Goal: Communication & Community: Answer question/provide support

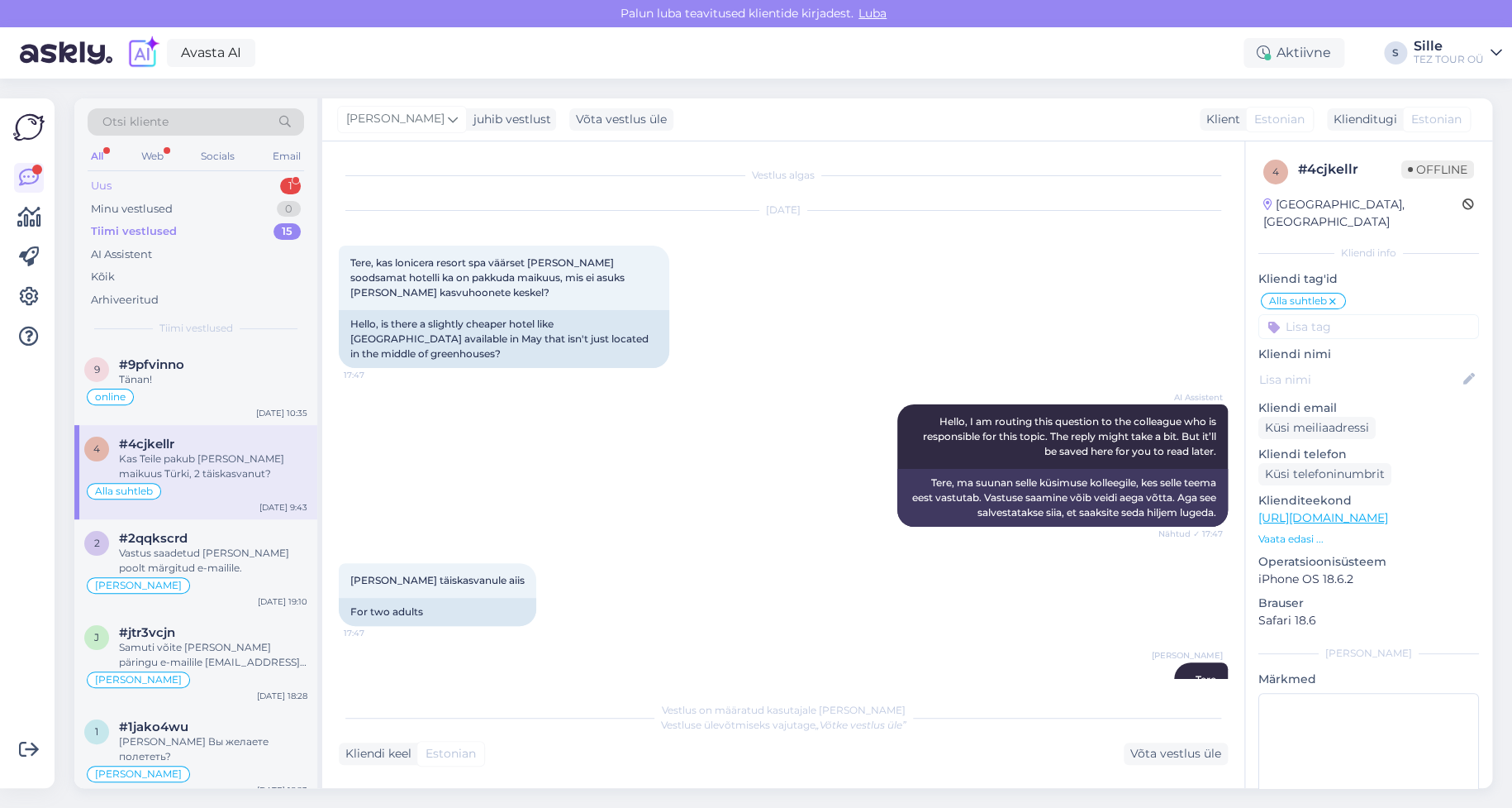
scroll to position [2133, 0]
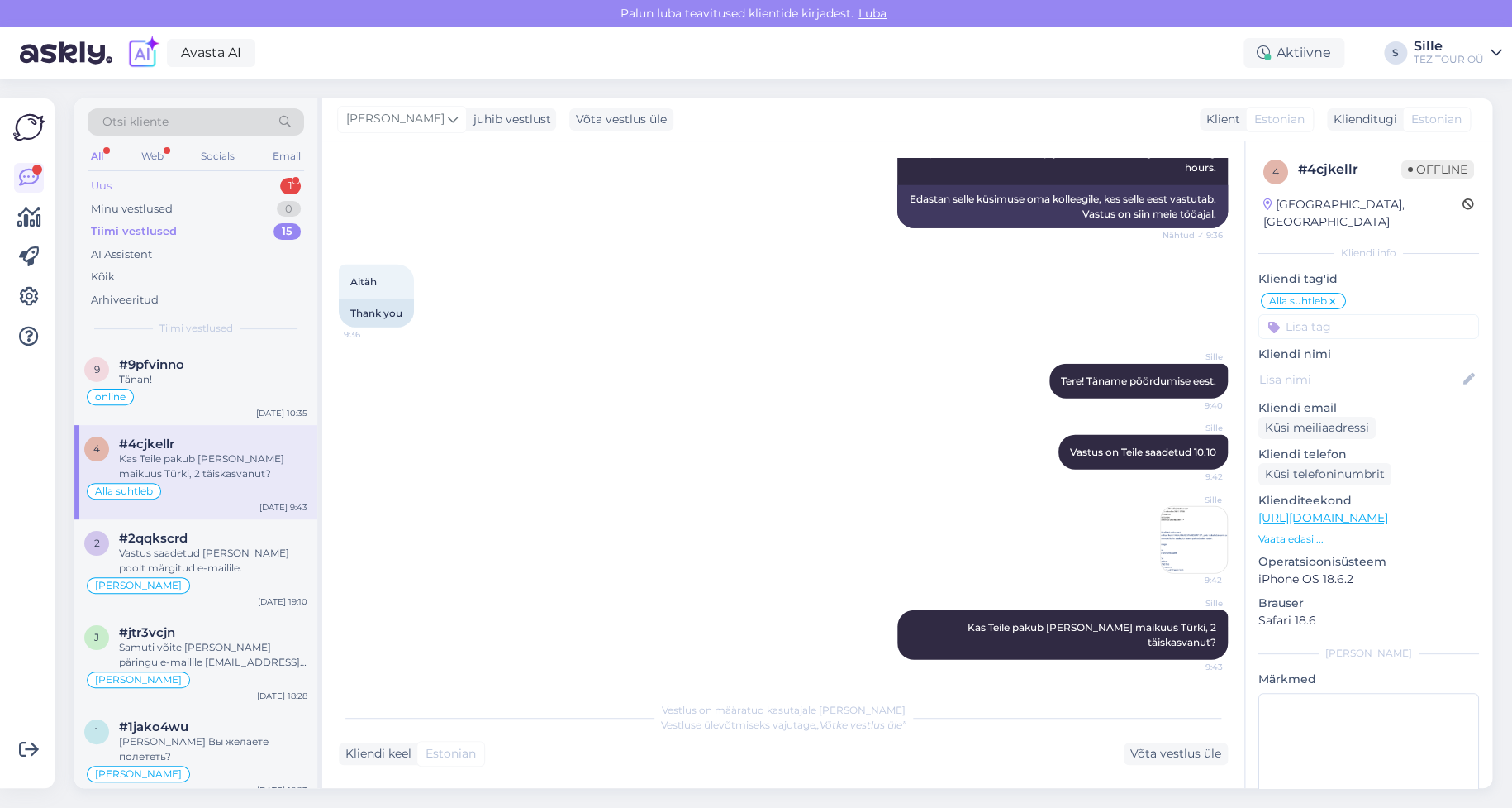
click at [182, 183] on div "Uus 1" at bounding box center [195, 186] width 216 height 23
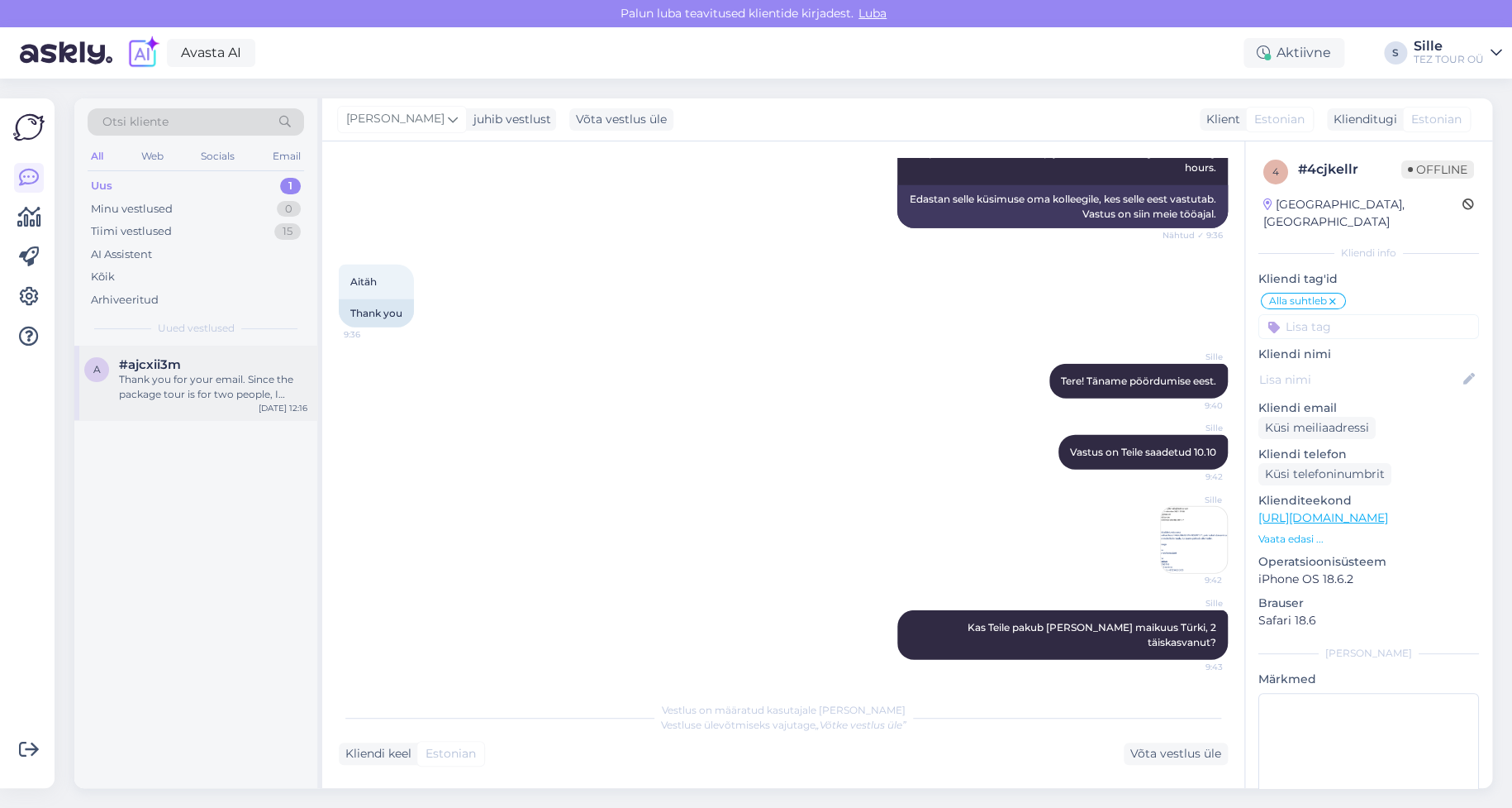
click at [212, 397] on div "Thank you for your email. Since the package tour is for two people, I assume no…" at bounding box center [213, 386] width 189 height 29
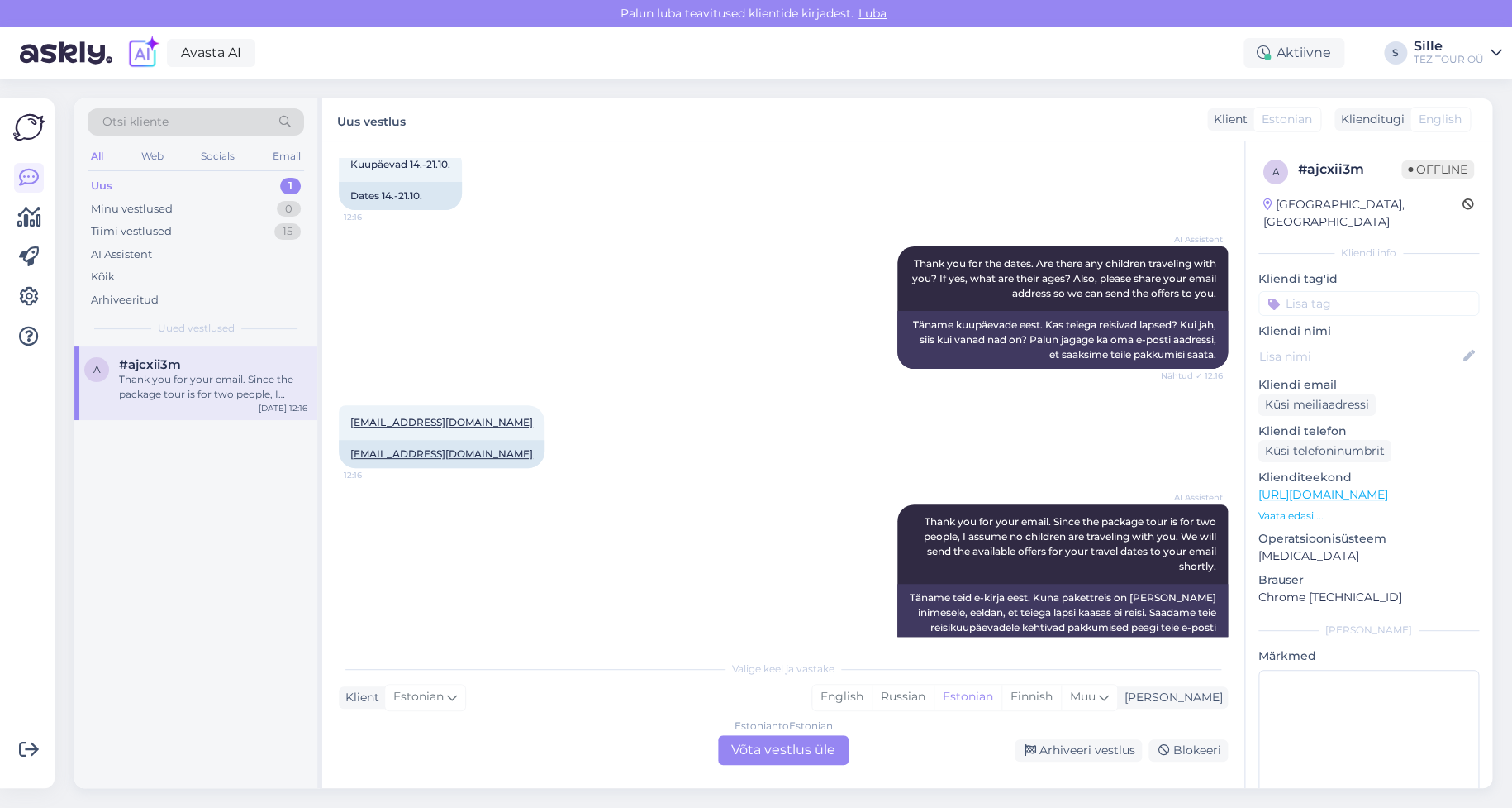
scroll to position [542, 0]
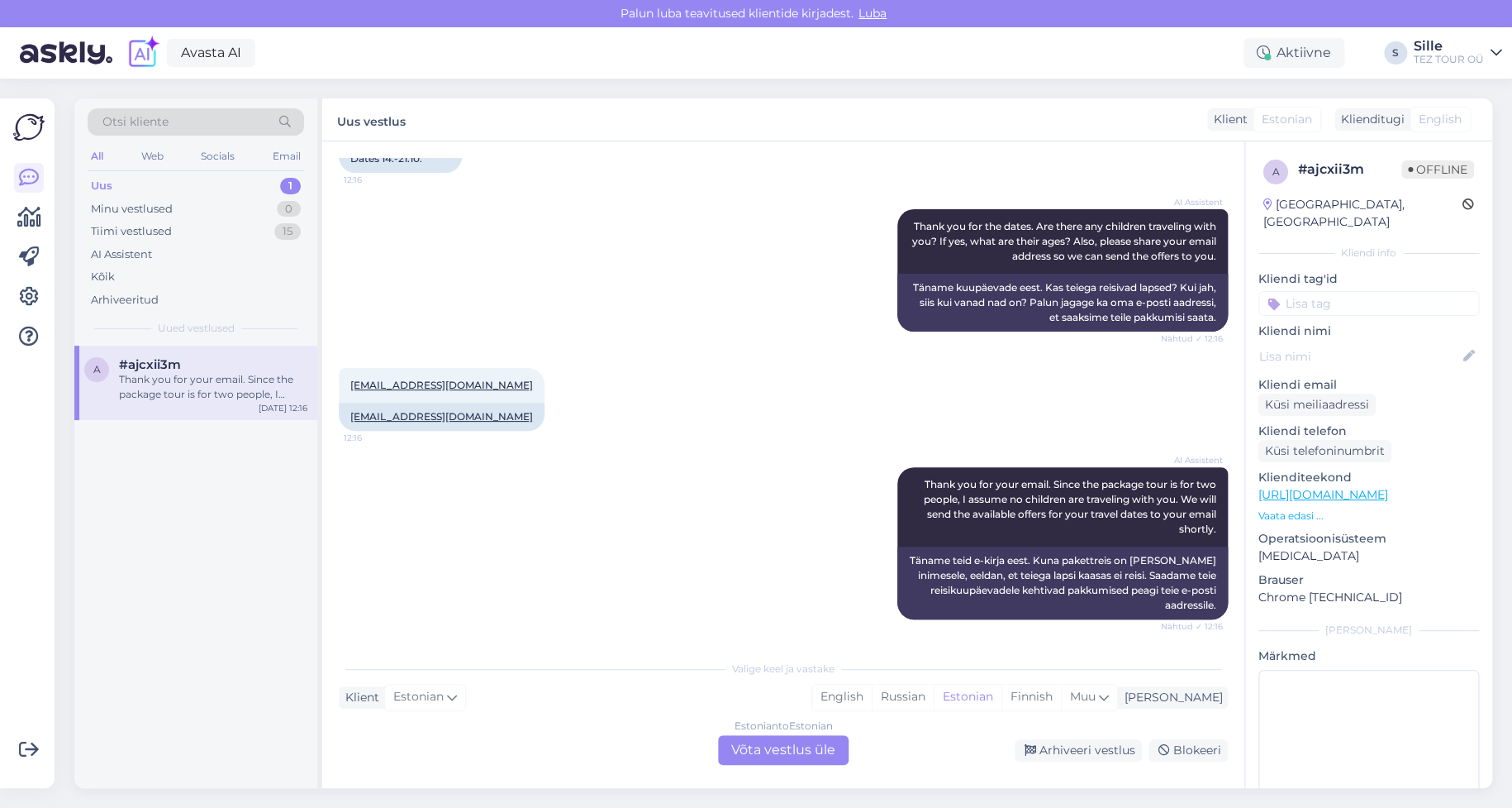
click at [777, 751] on div "Estonian to Estonian Võta vestlus üle" at bounding box center [783, 749] width 131 height 29
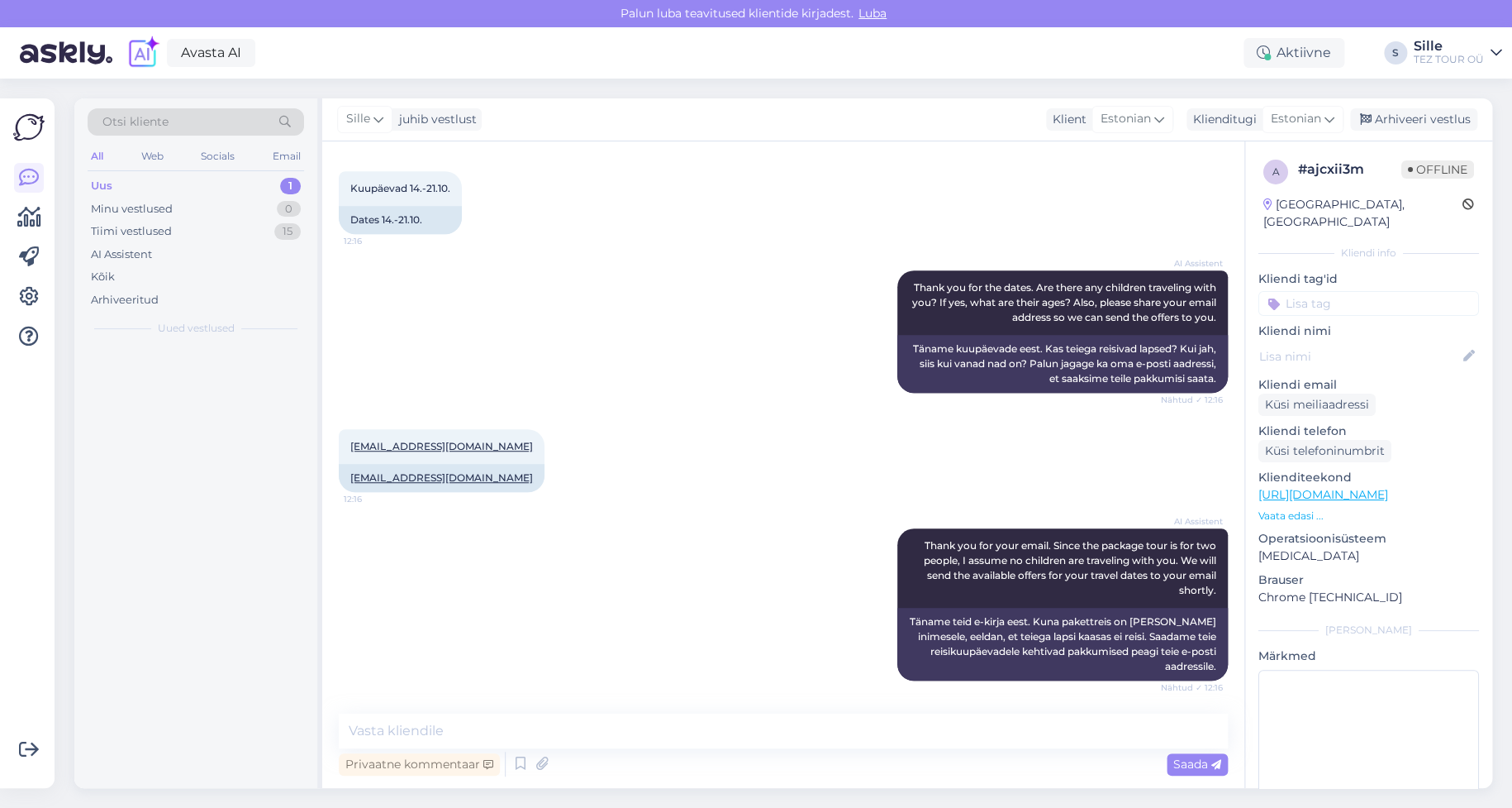
scroll to position [480, 0]
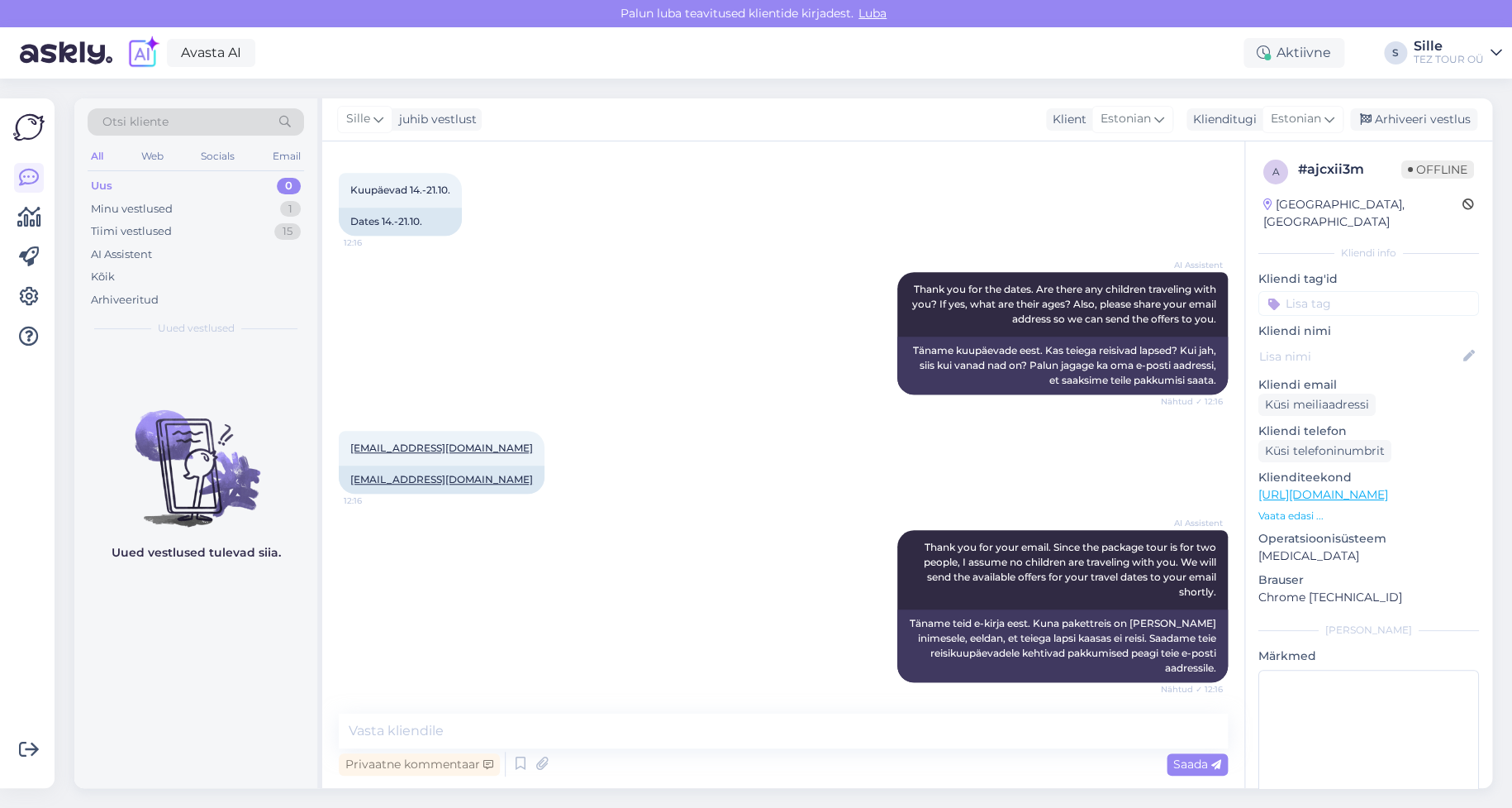
click at [1295, 291] on input at bounding box center [1369, 303] width 221 height 25
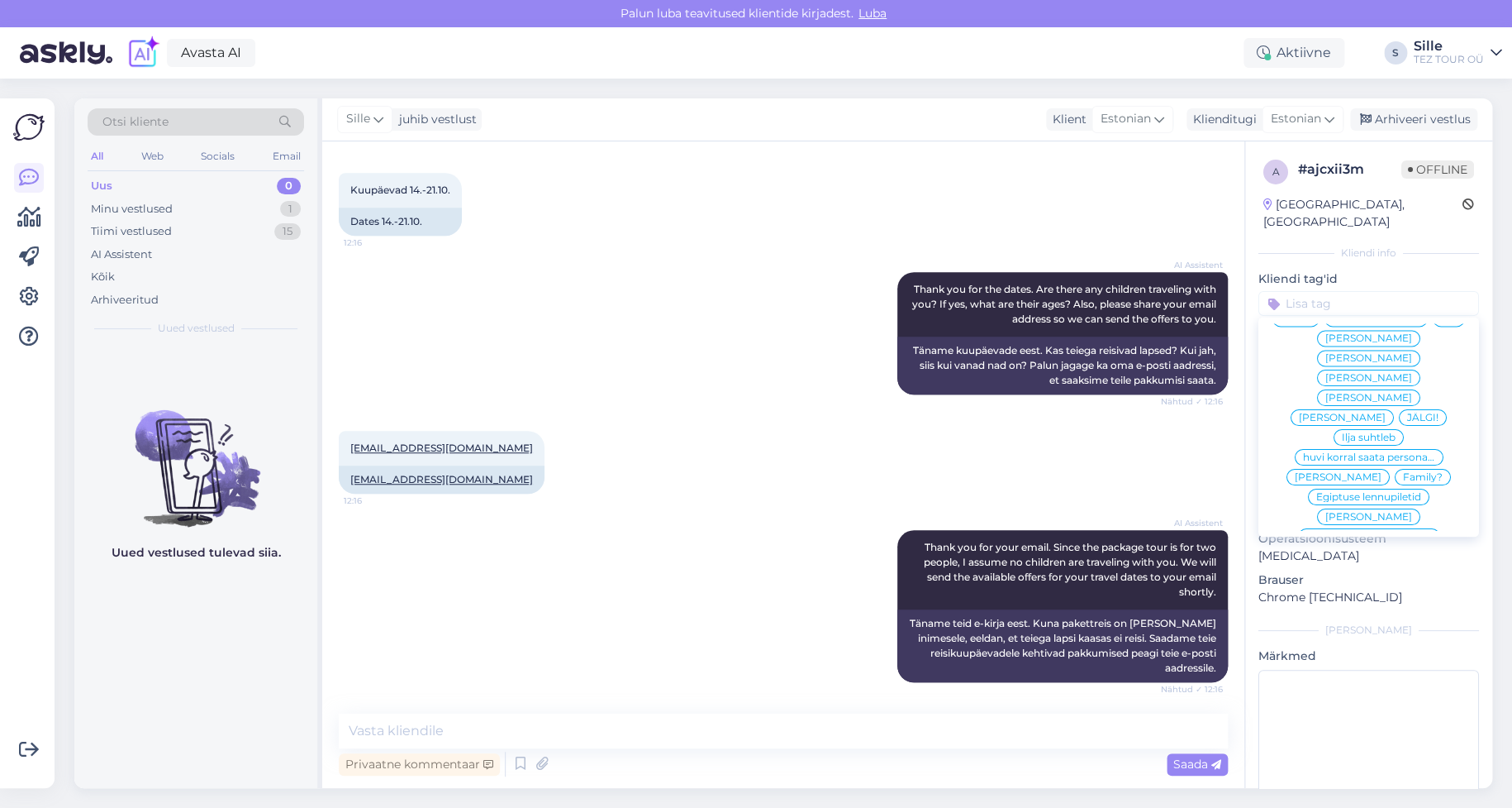
scroll to position [0, 0]
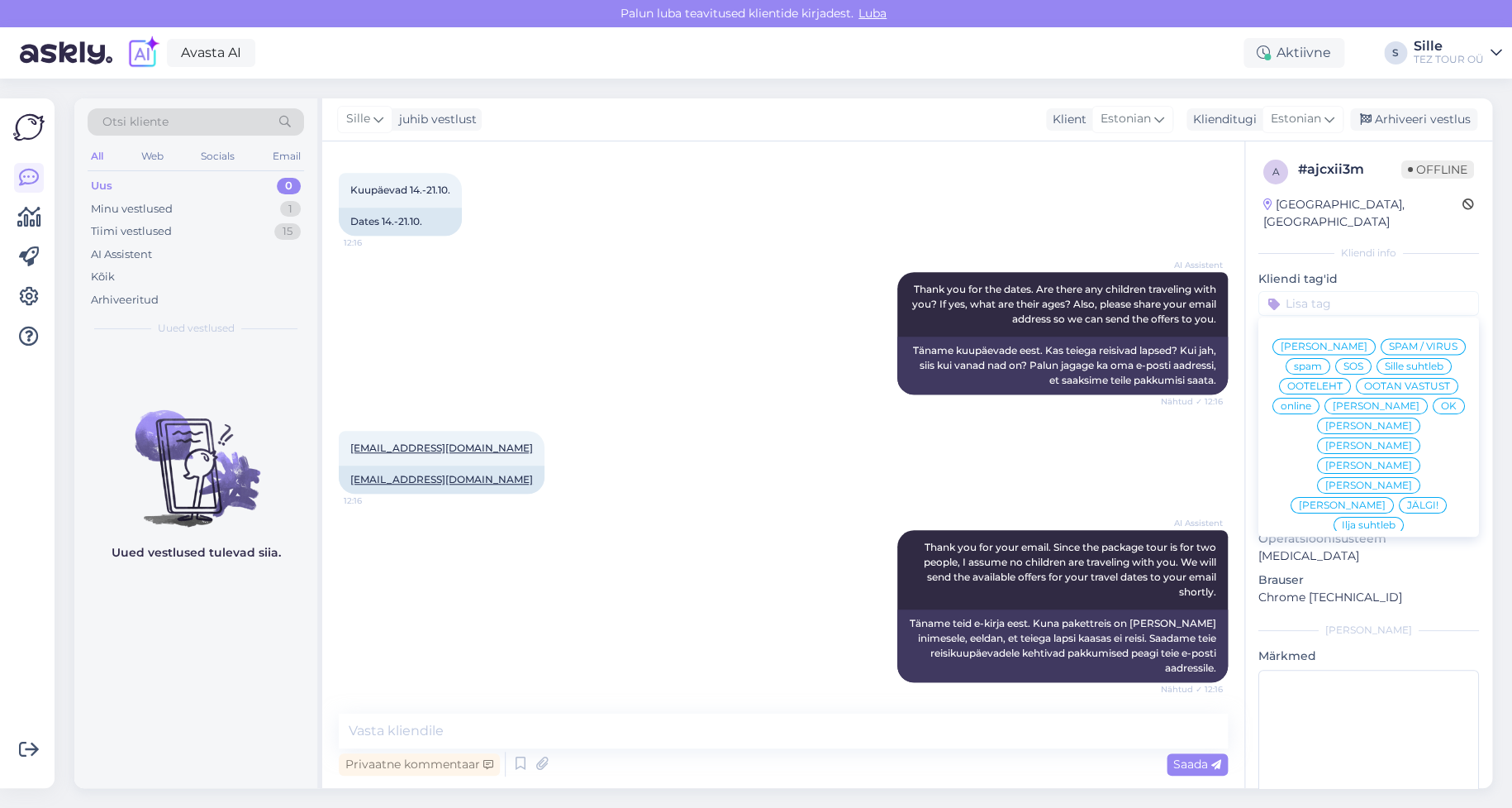
click at [1385, 364] on span "Sille suhtleb" at bounding box center [1414, 366] width 59 height 10
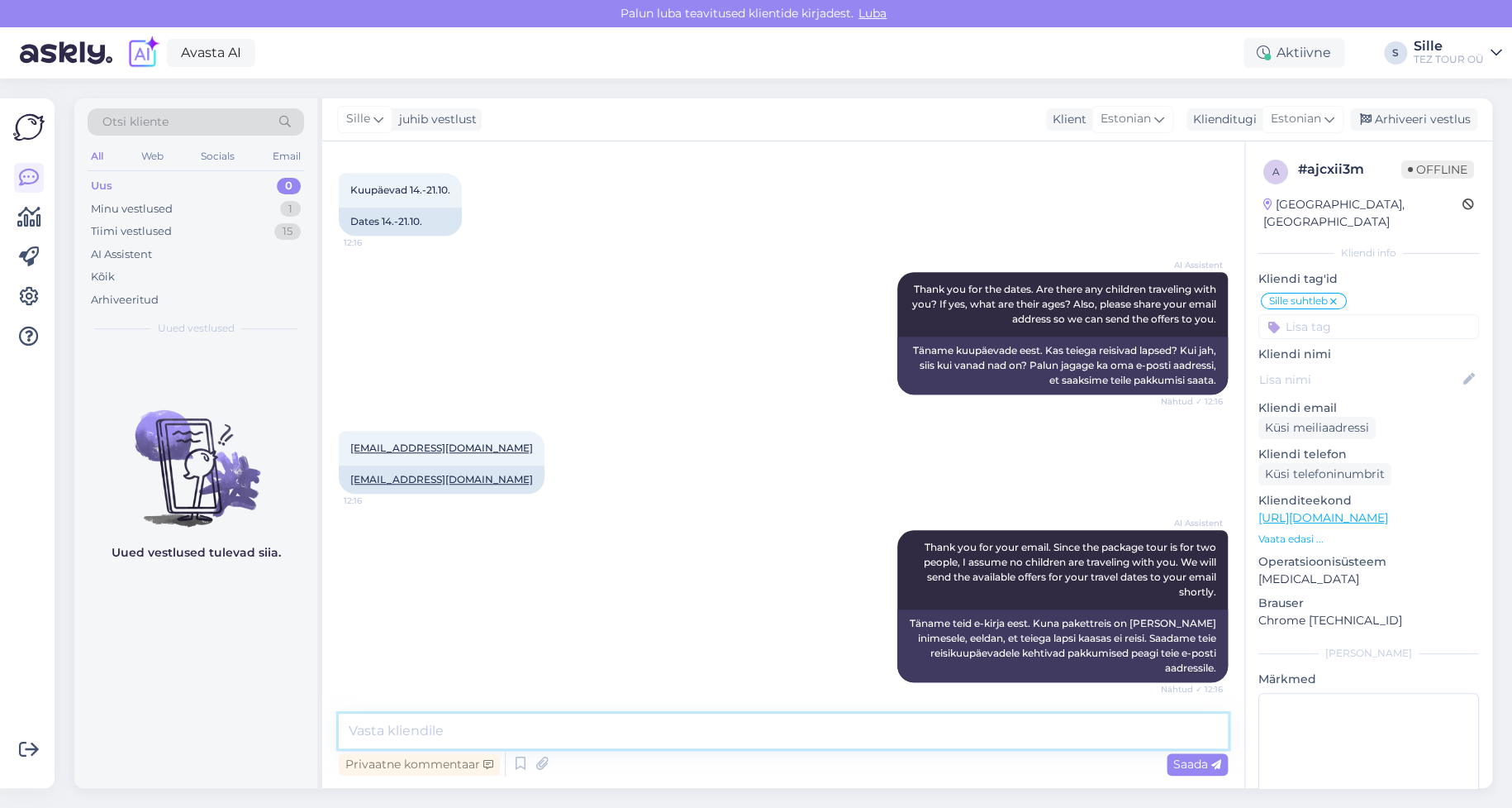
click at [396, 731] on textarea at bounding box center [784, 731] width 889 height 35
type textarea "Tere! Täname päringu eest. Enamus meie lähiaja reisid on välja müüdud:"
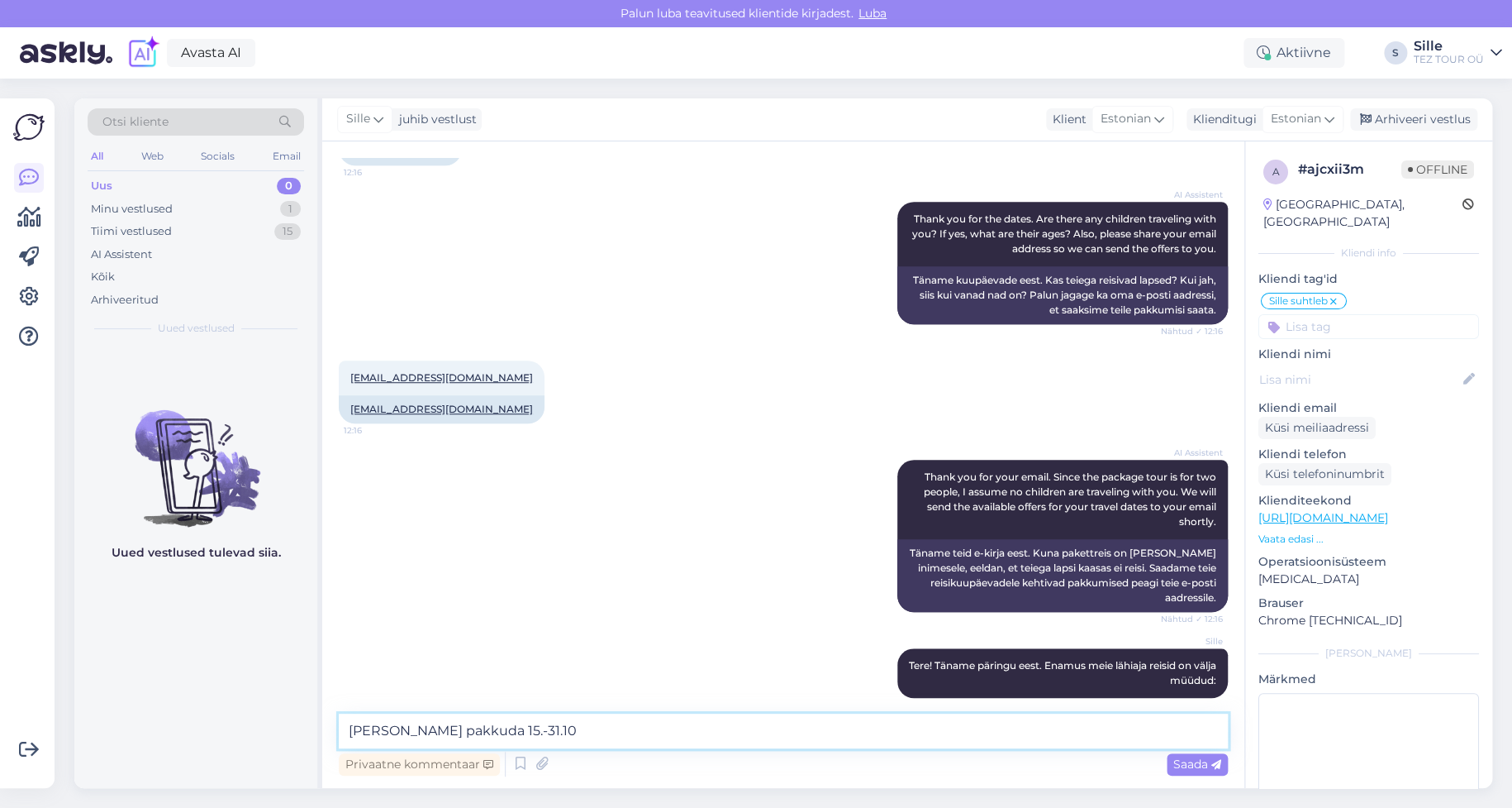
scroll to position [565, 0]
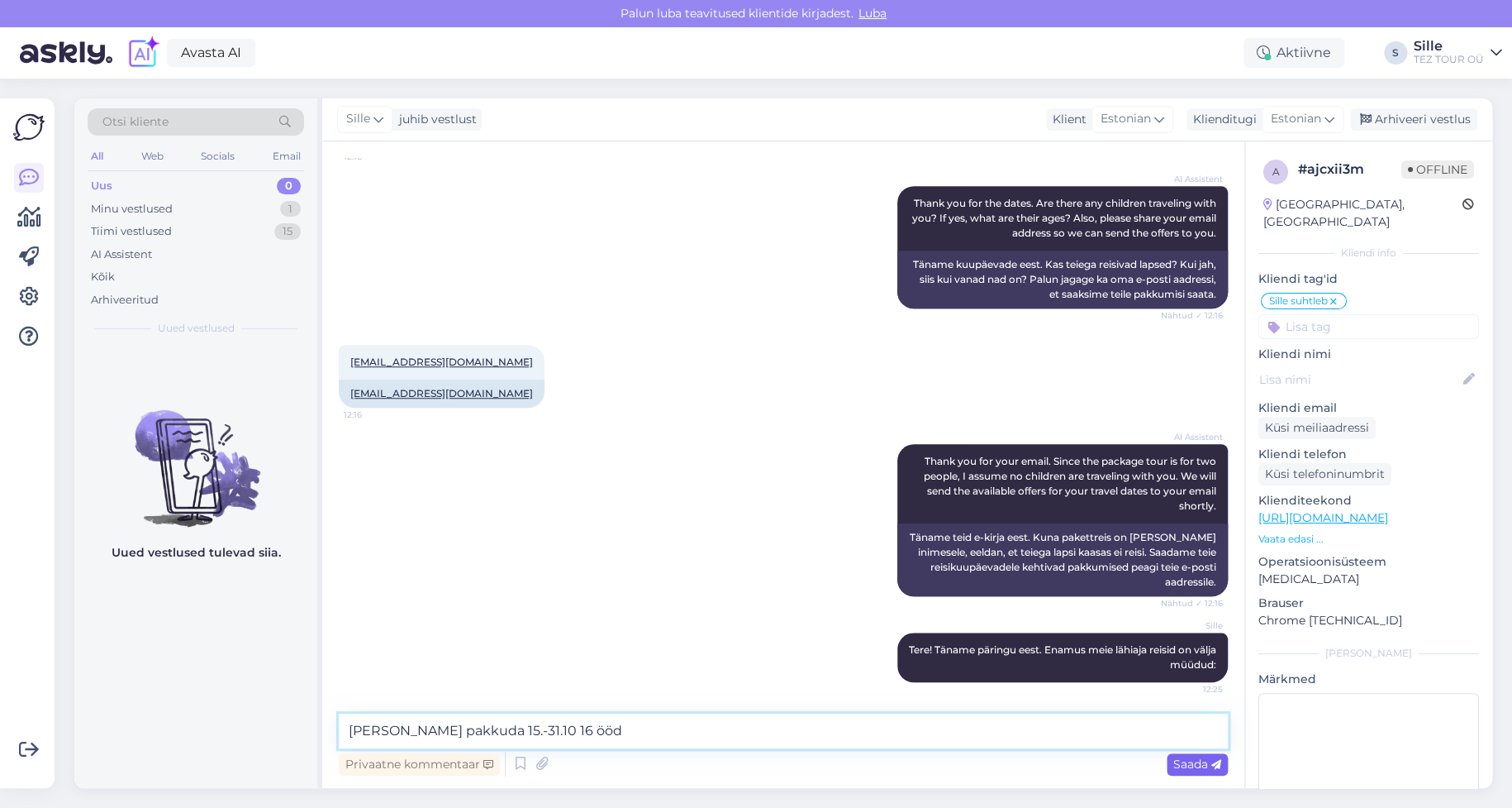
type textarea "[PERSON_NAME] pakkuda 15.-31.10 16 ööd"
click at [1194, 765] on span "Saada" at bounding box center [1197, 764] width 48 height 15
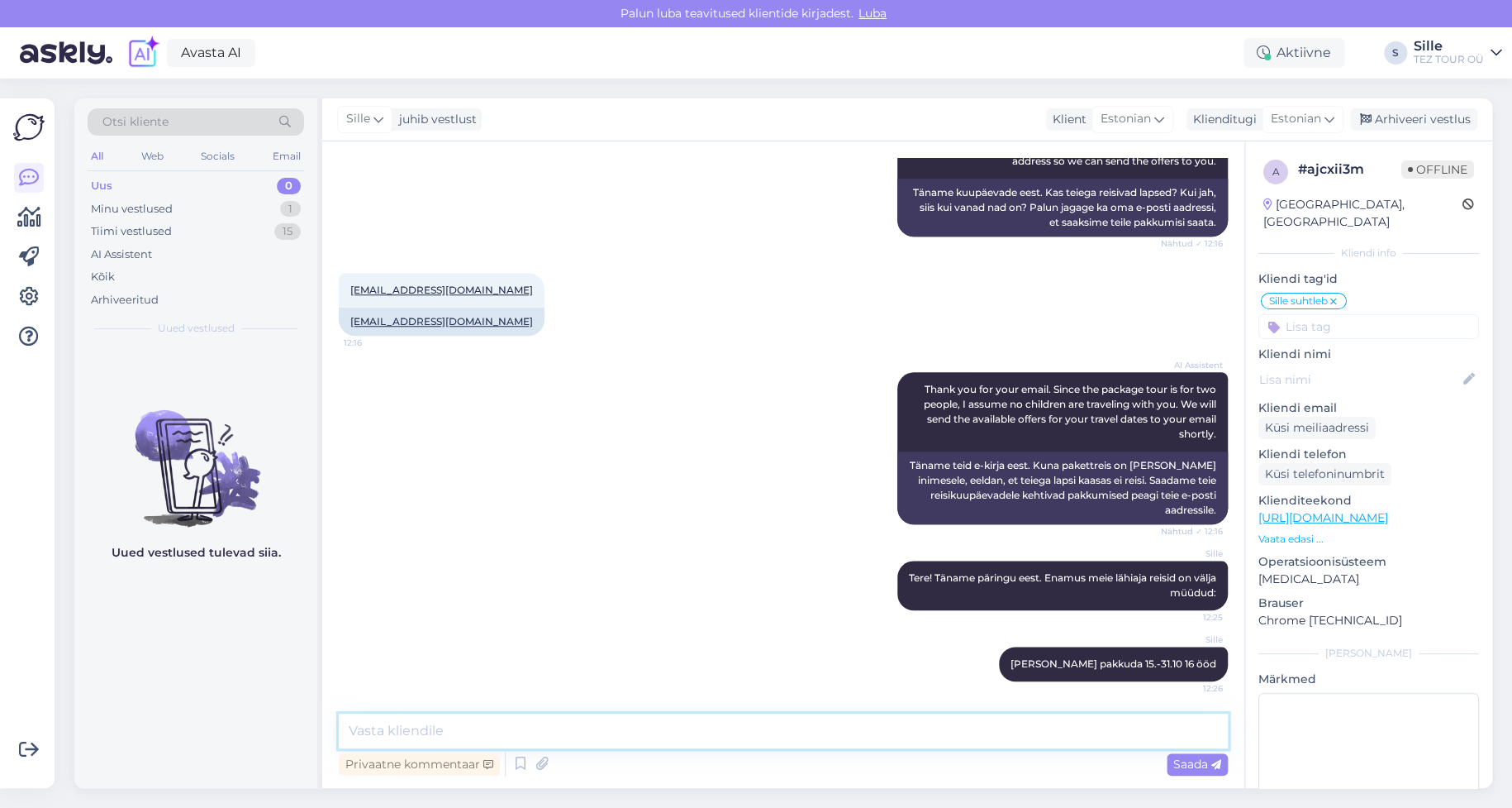
click at [399, 726] on textarea at bounding box center [784, 731] width 889 height 35
type textarea "Küprosele on jäänud viimased [PERSON_NAME] kahe hotelli pakkumised 14.-21.10"
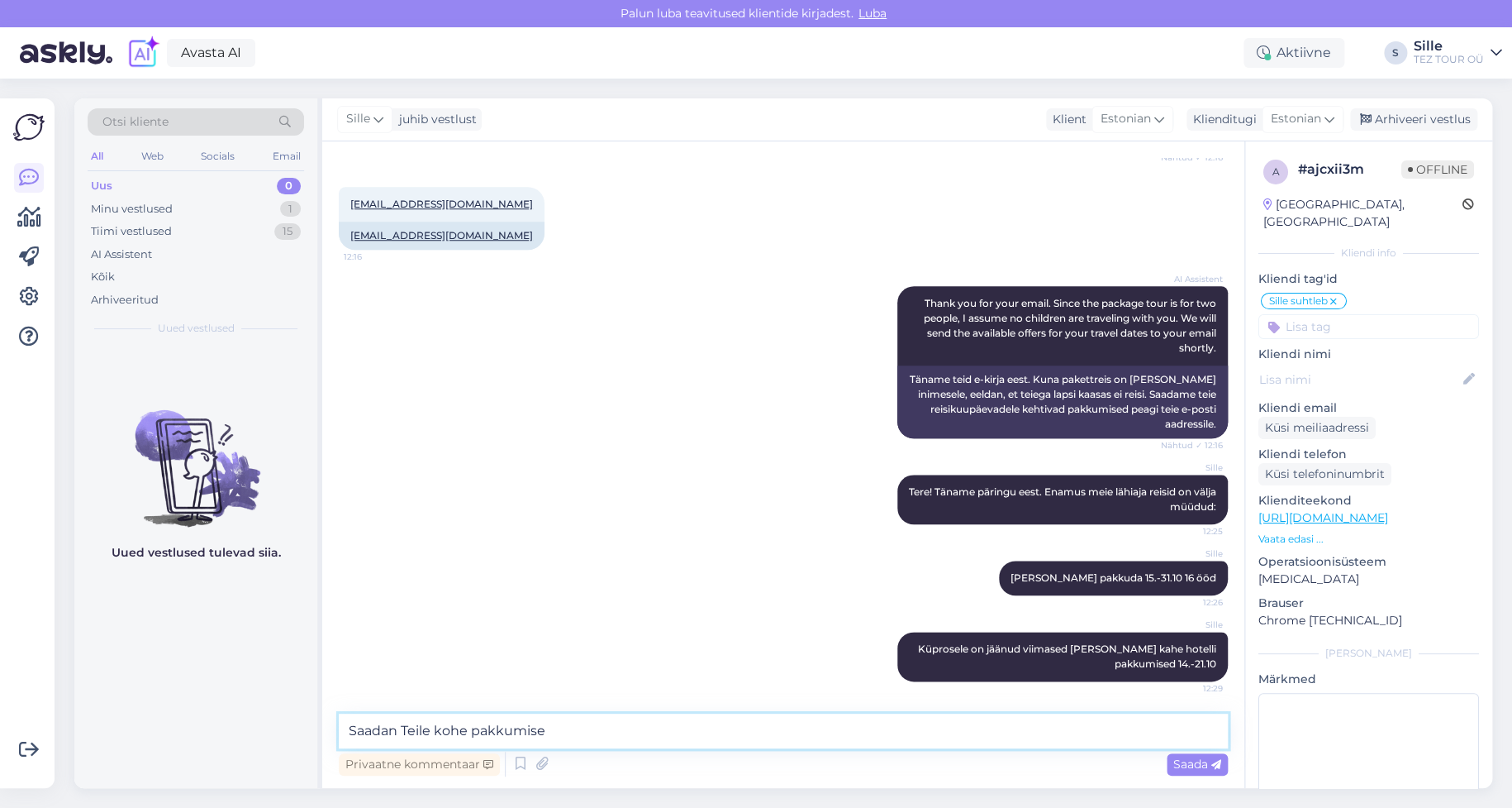
type textarea "Saadan Teile kohe pakkumise"
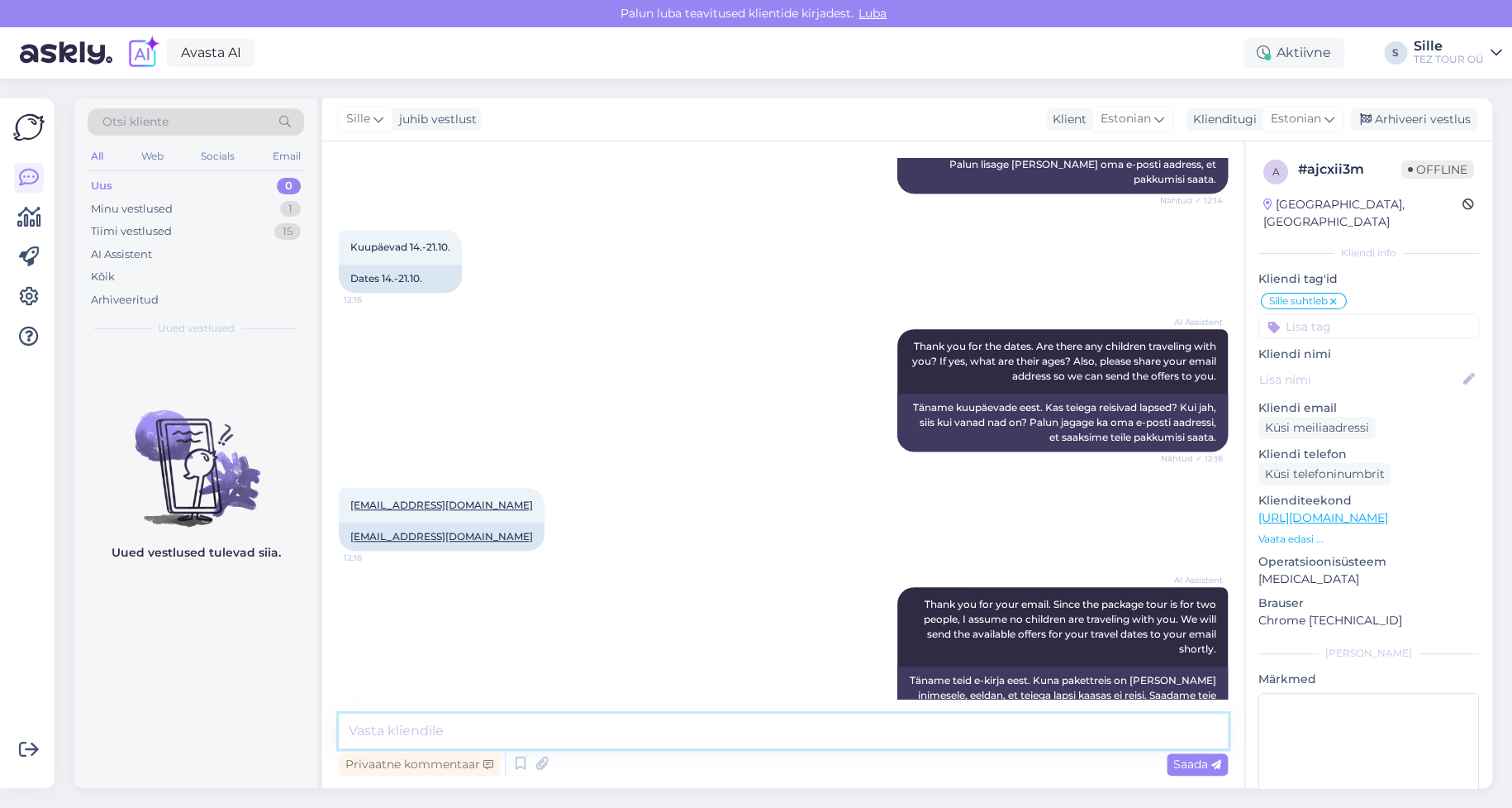
scroll to position [496, 0]
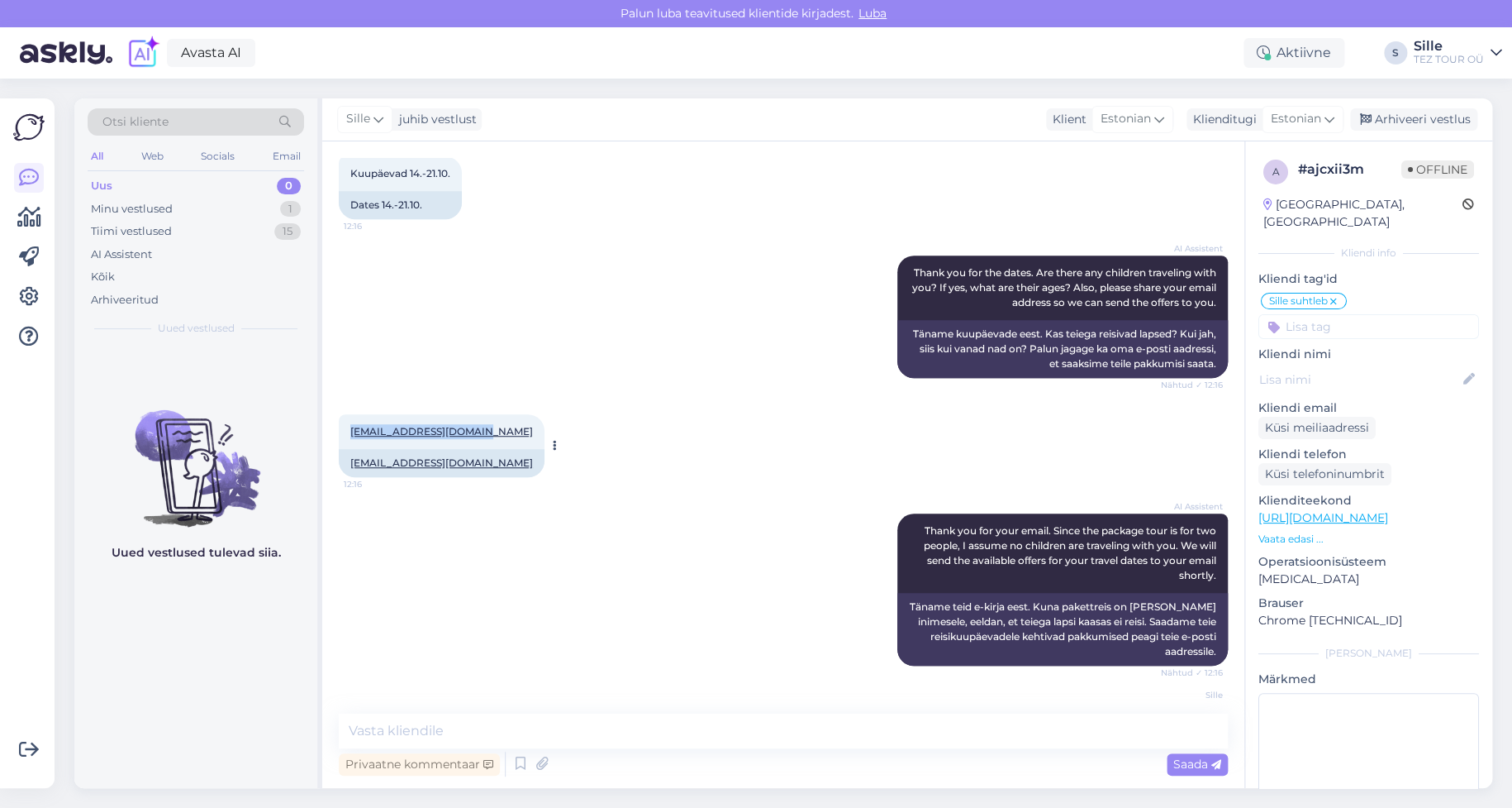
drag, startPoint x: 350, startPoint y: 429, endPoint x: 484, endPoint y: 429, distance: 134.0
click at [484, 429] on div "Vestlus algas [DATE] Tere. Otsime pakettreisi 2le .i 12:14 Hello. We are lookin…" at bounding box center [783, 465] width 922 height 646
copy link "[EMAIL_ADDRESS][DOMAIN_NAME]"
click at [1326, 743] on textarea at bounding box center [1369, 767] width 221 height 149
click at [728, 503] on div "AI Assistent Thank you for your email. Since the package tour is for two people…" at bounding box center [784, 589] width 889 height 189
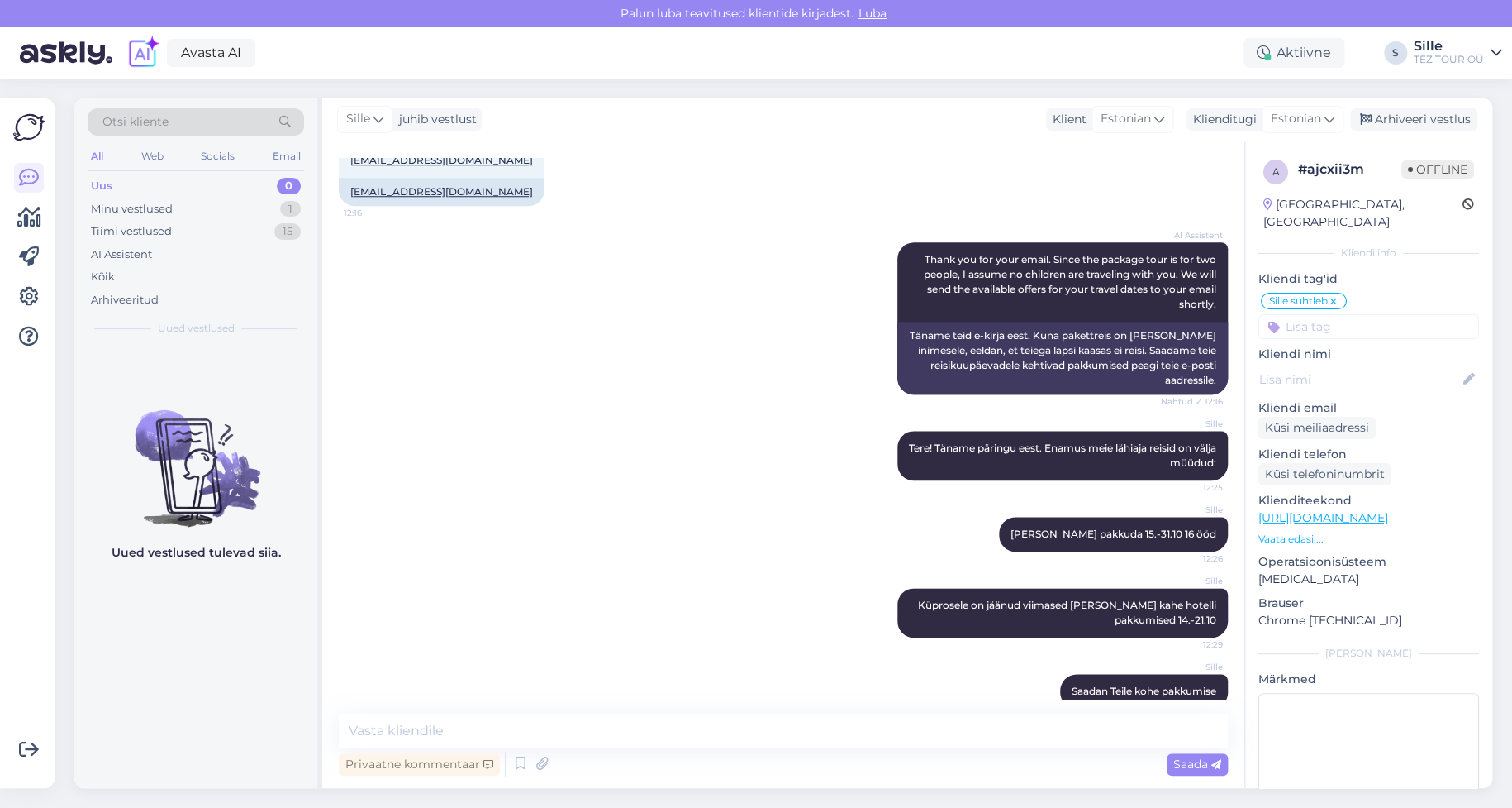
scroll to position [794, 0]
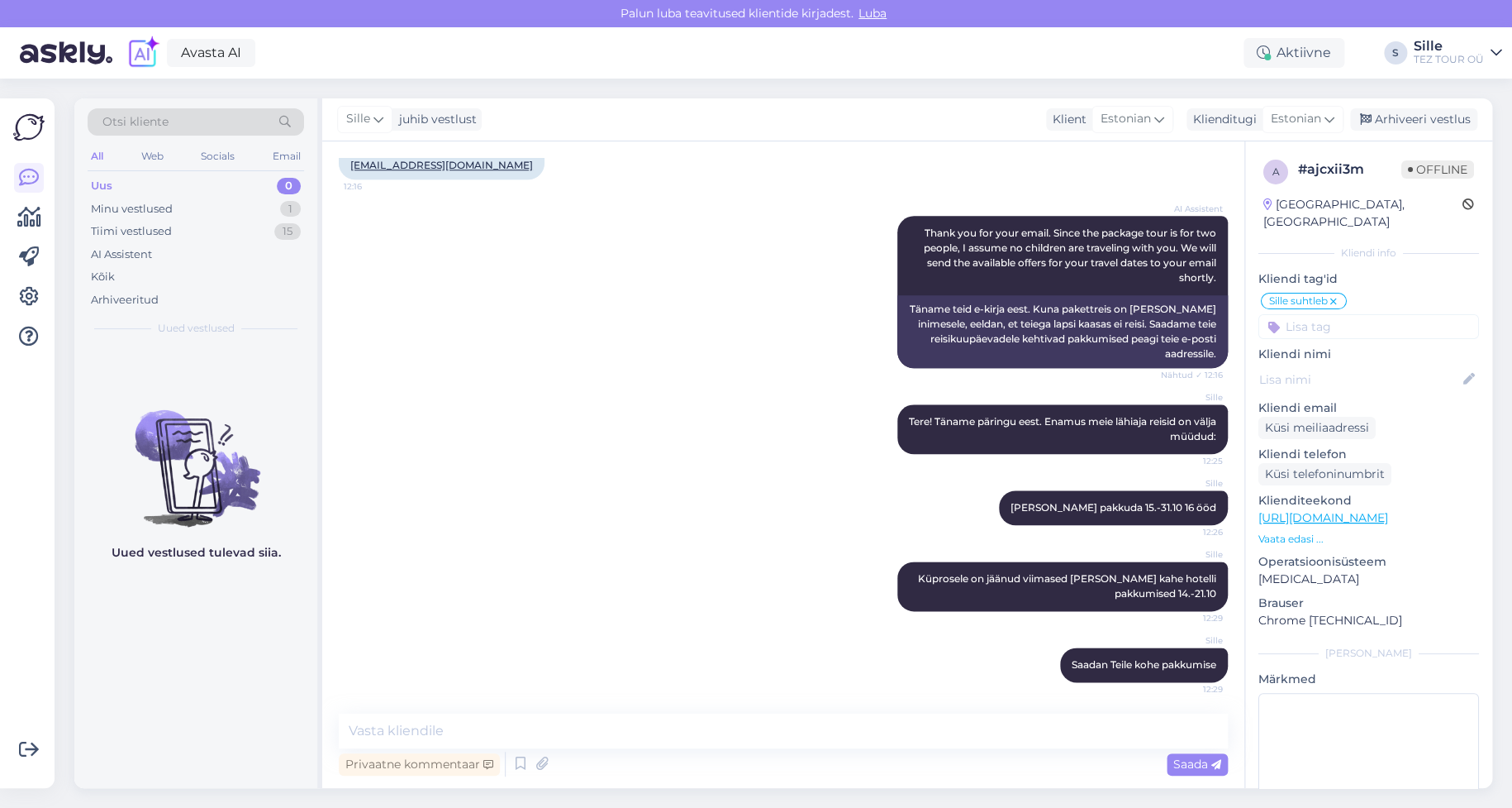
click at [1295, 510] on link "[URL][DOMAIN_NAME]" at bounding box center [1323, 517] width 130 height 15
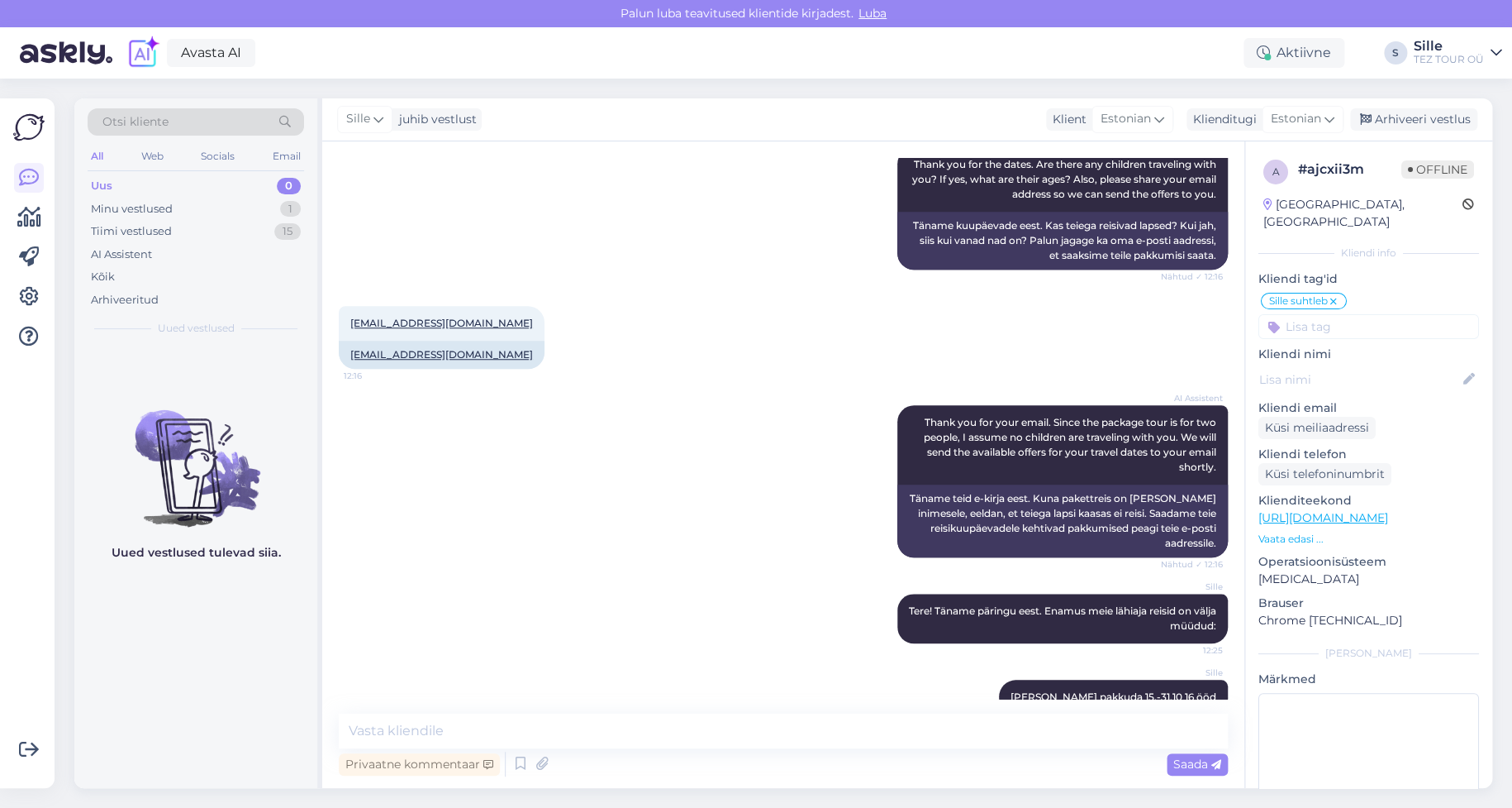
scroll to position [463, 0]
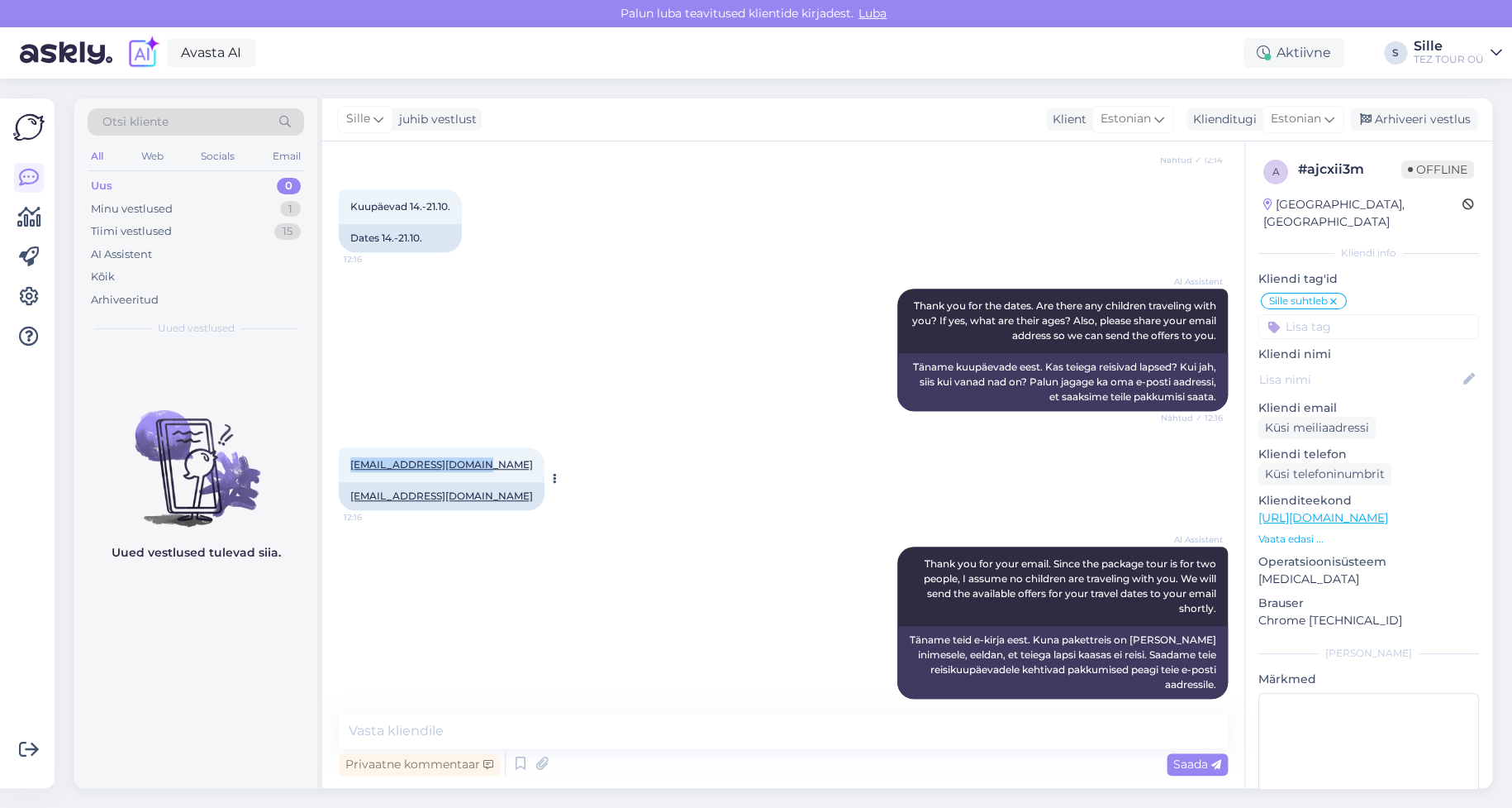
drag, startPoint x: 374, startPoint y: 461, endPoint x: 483, endPoint y: 462, distance: 109.0
click at [483, 462] on div "[EMAIL_ADDRESS][DOMAIN_NAME] 12:16" at bounding box center [441, 465] width 205 height 35
copy link "[EMAIL_ADDRESS][DOMAIN_NAME]"
drag, startPoint x: 403, startPoint y: 733, endPoint x: 599, endPoint y: 798, distance: 206.5
click at [416, 731] on textarea at bounding box center [784, 731] width 889 height 35
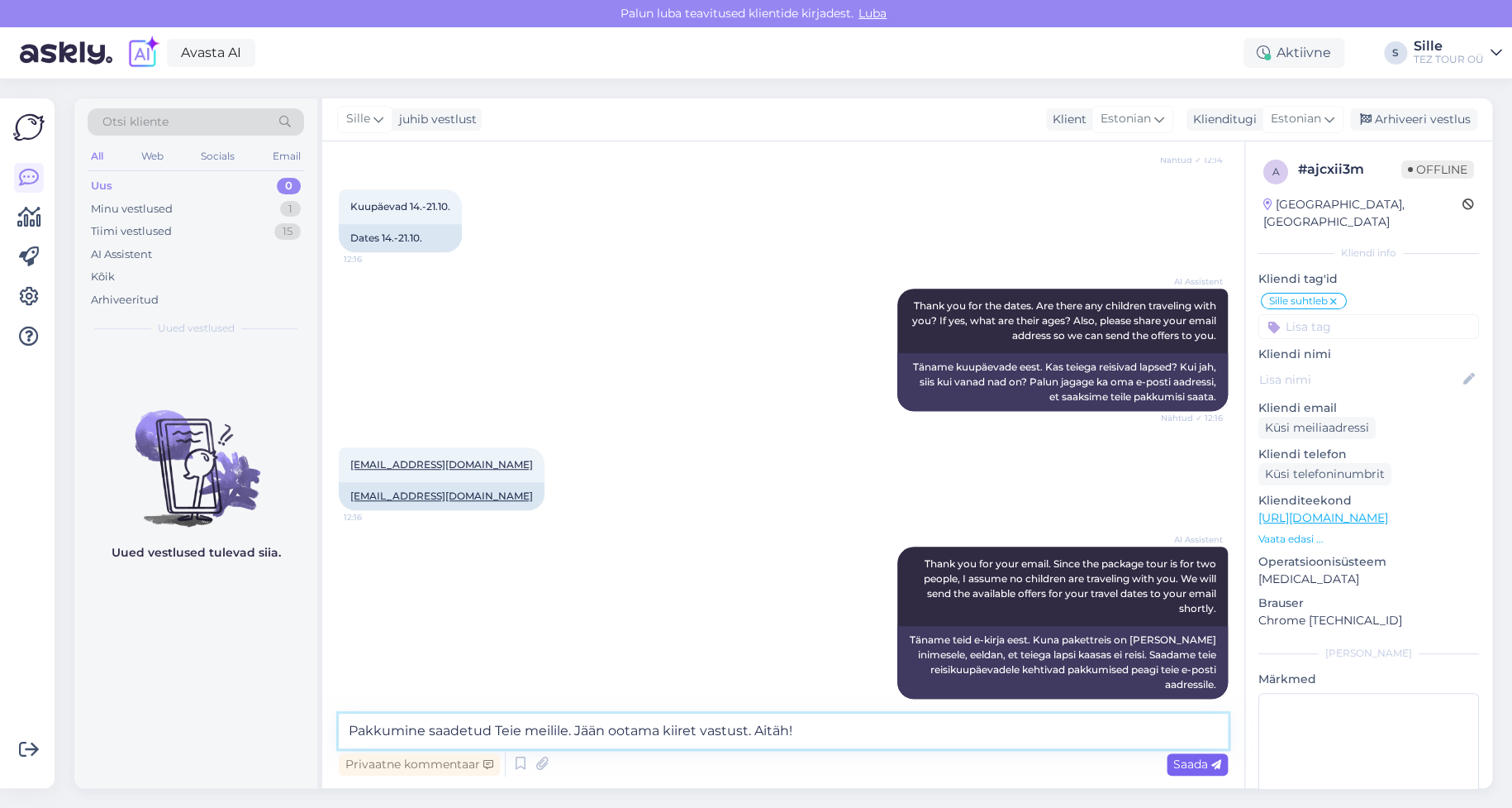
type textarea "Pakkumine saadetud Teie meilile. Jään ootama kiiret vastust. Aitäh!"
click at [1194, 757] on span "Saada" at bounding box center [1197, 764] width 48 height 15
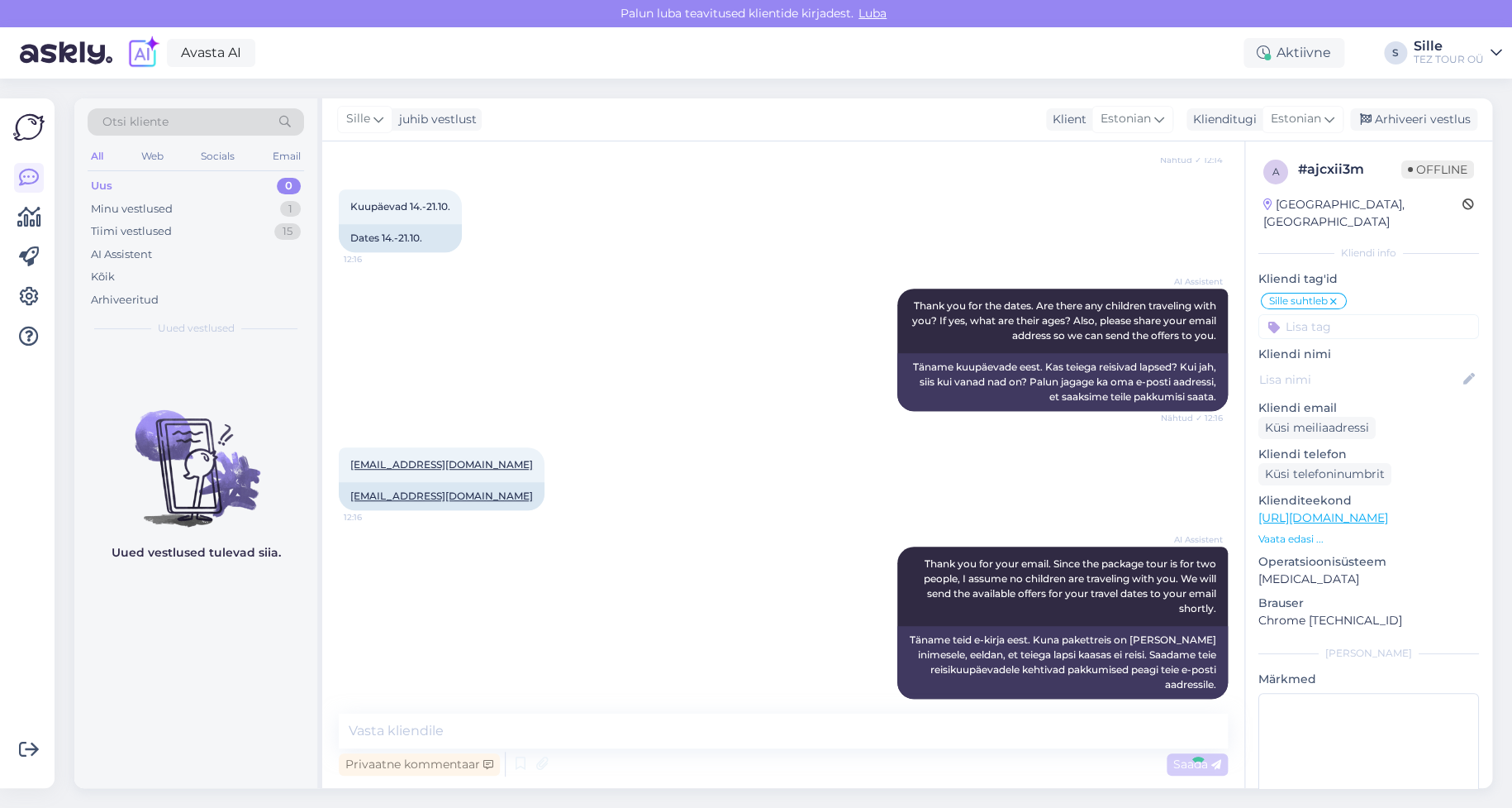
scroll to position [879, 0]
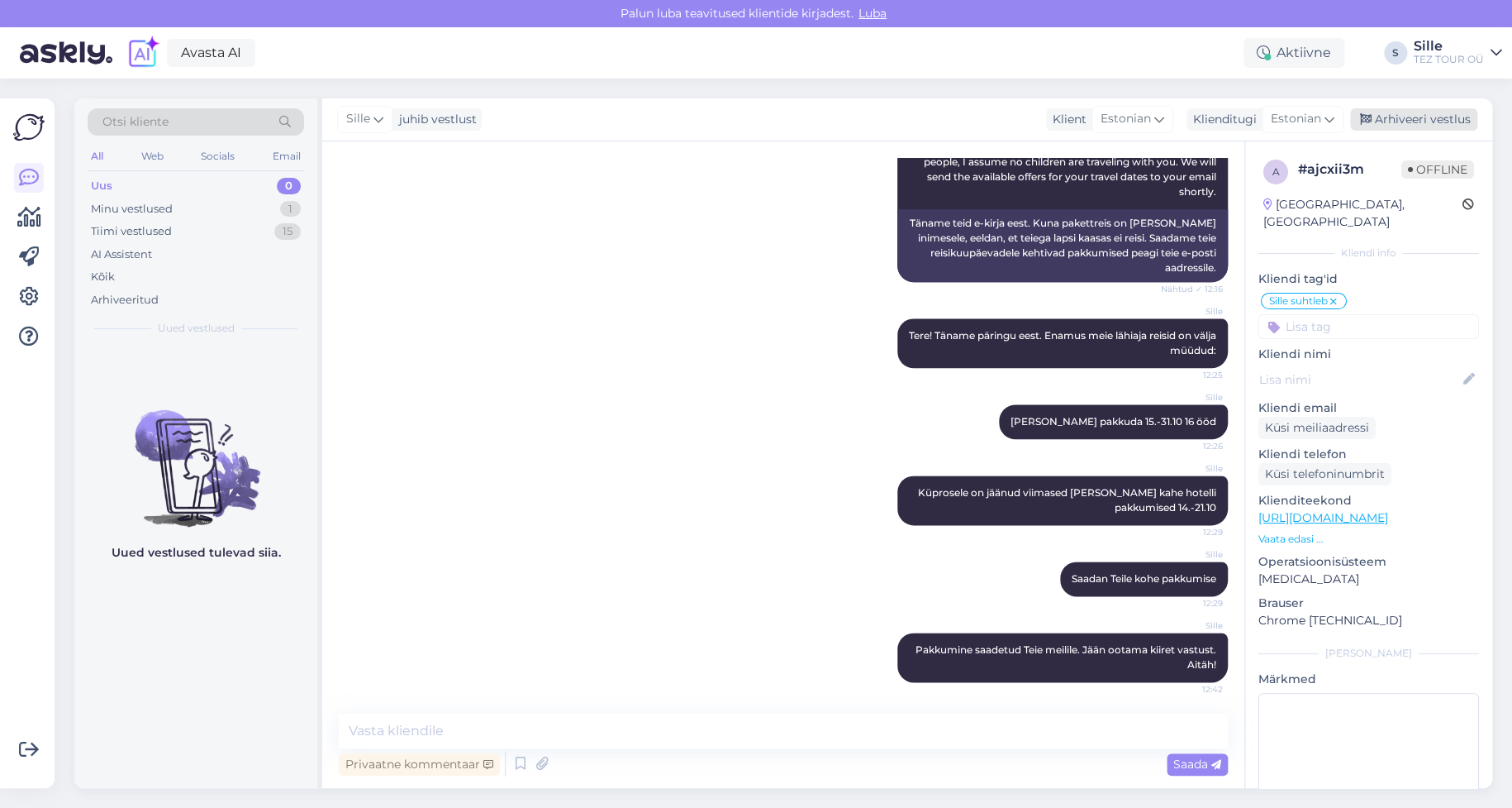
click at [1415, 111] on div "Arhiveeri vestlus" at bounding box center [1413, 119] width 127 height 22
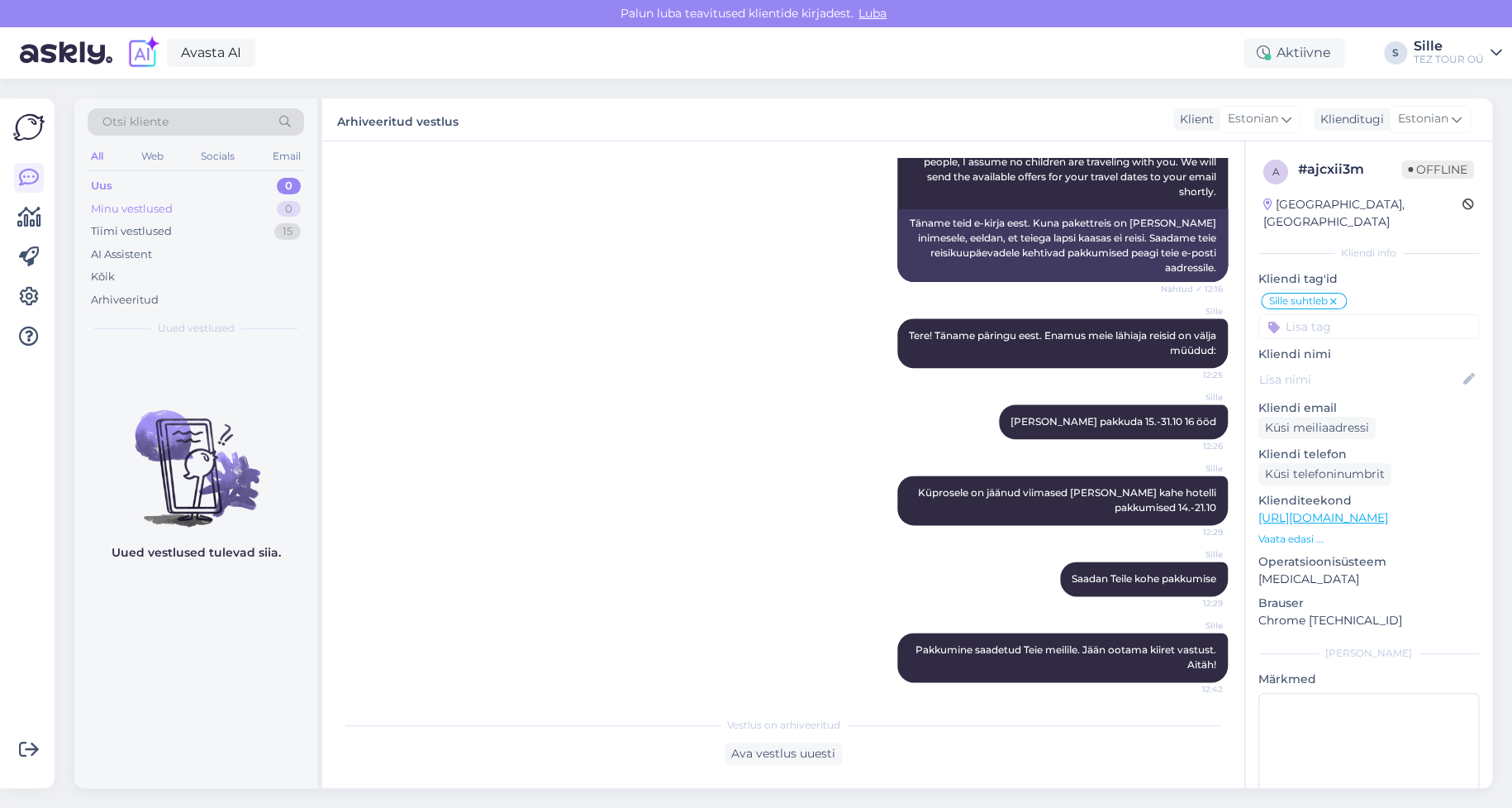
click at [158, 204] on div "Minu vestlused" at bounding box center [132, 209] width 82 height 17
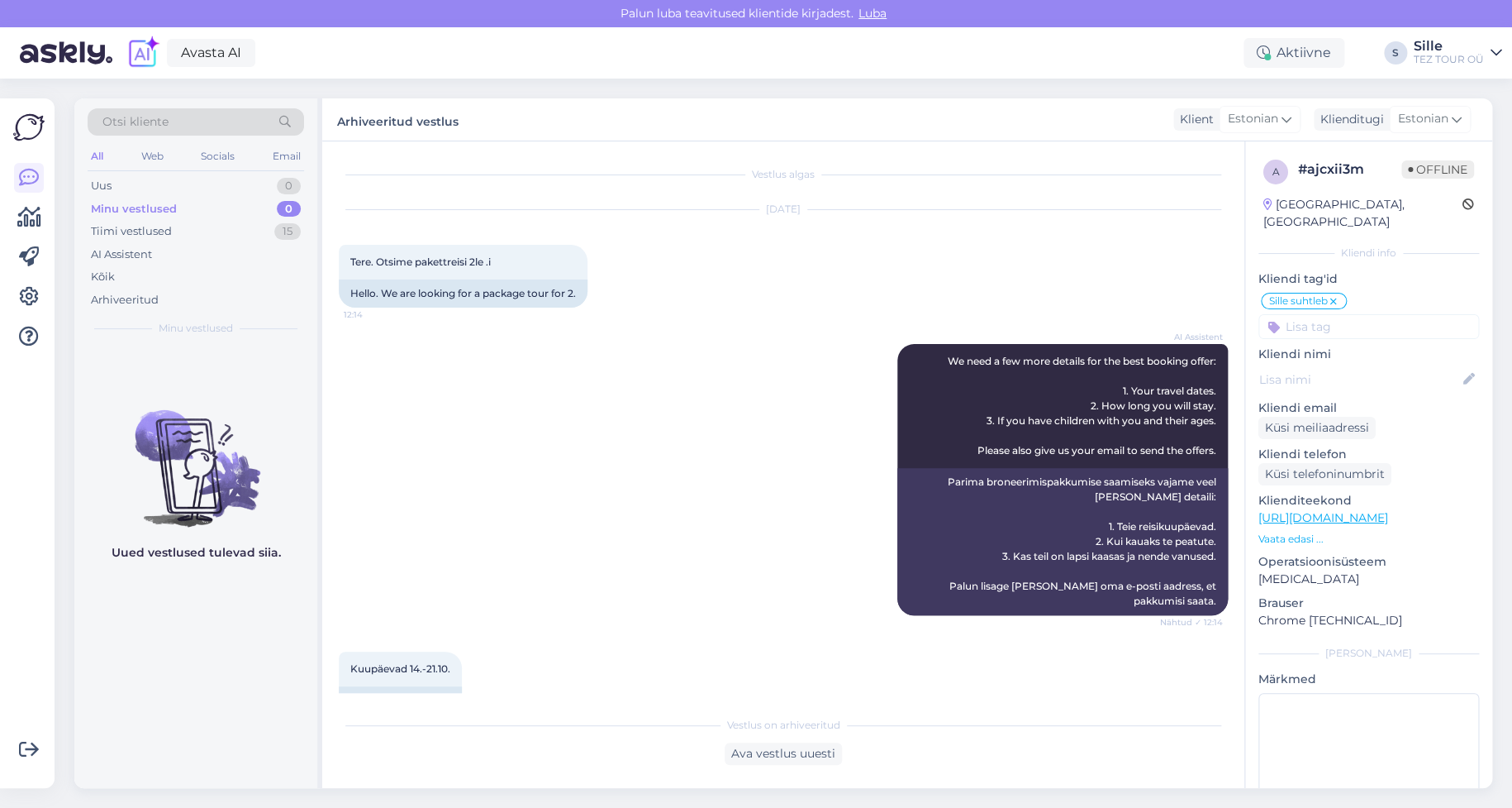
scroll to position [0, 0]
click at [220, 184] on div "Uus 1" at bounding box center [195, 186] width 216 height 23
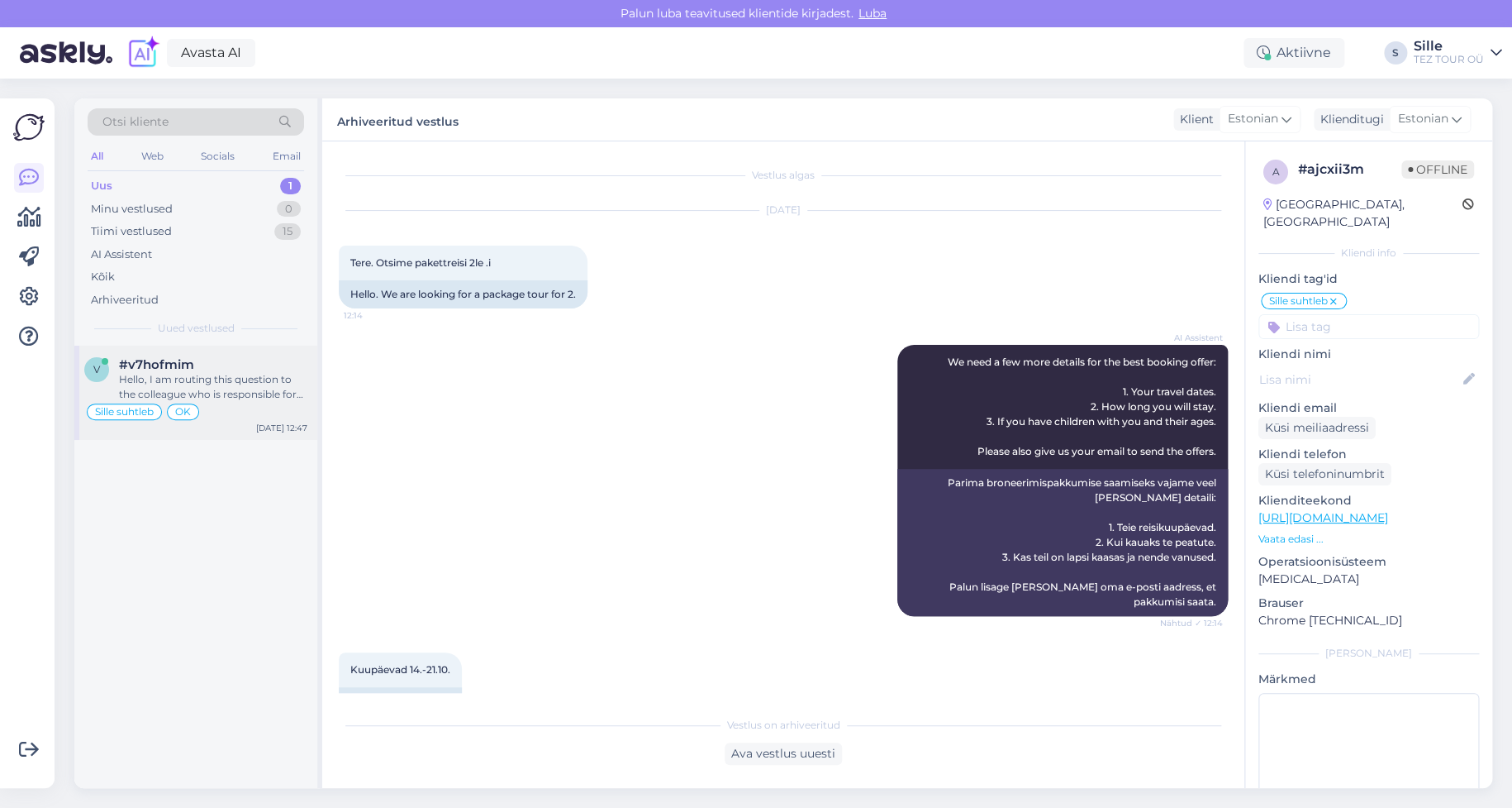
click at [215, 396] on div "Hello, I am routing this question to the colleague who is responsible for this …" at bounding box center [213, 386] width 189 height 29
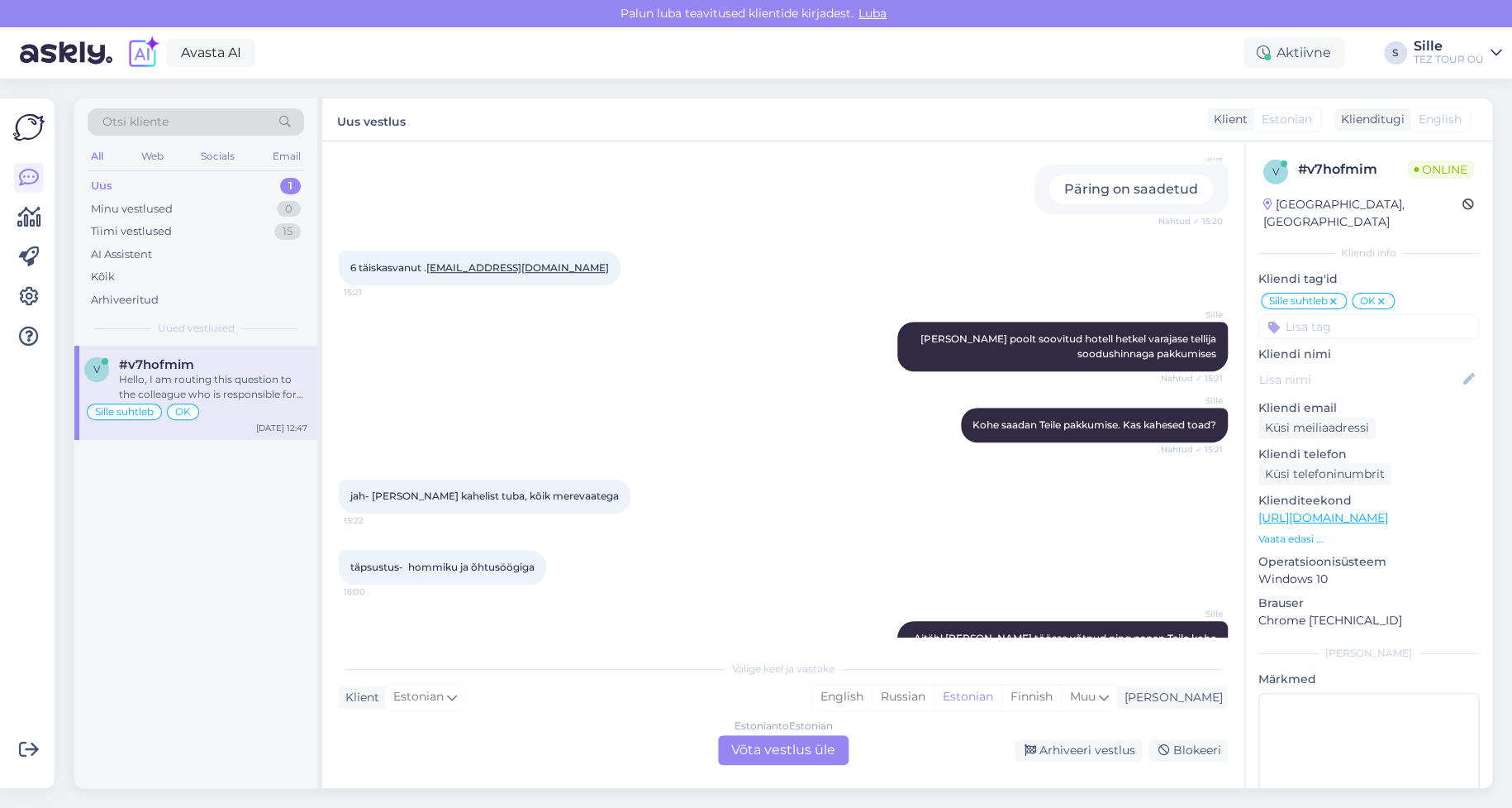
scroll to position [925, 0]
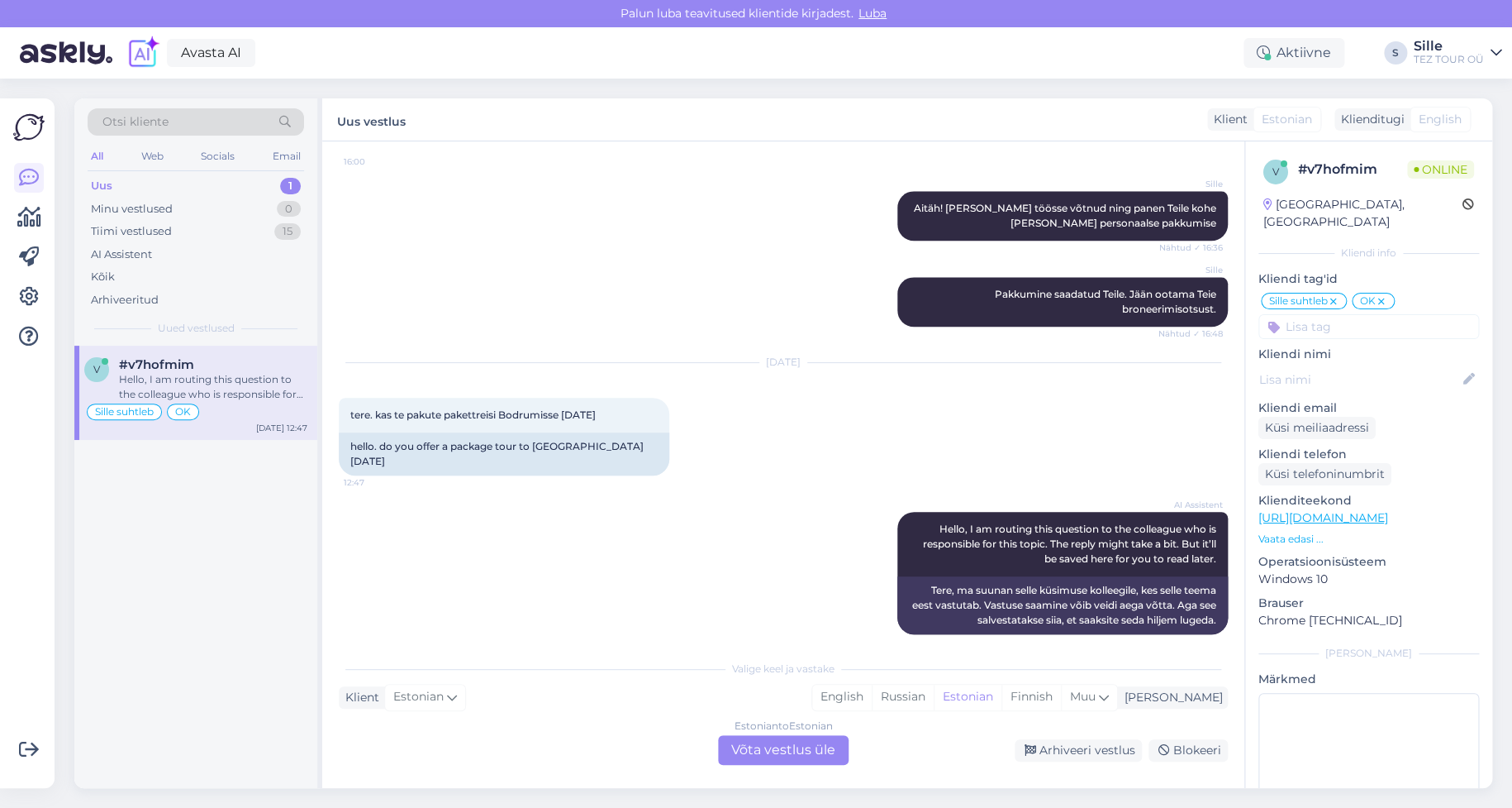
click at [777, 740] on div "Estonian to Estonian Võta vestlus üle" at bounding box center [783, 749] width 131 height 29
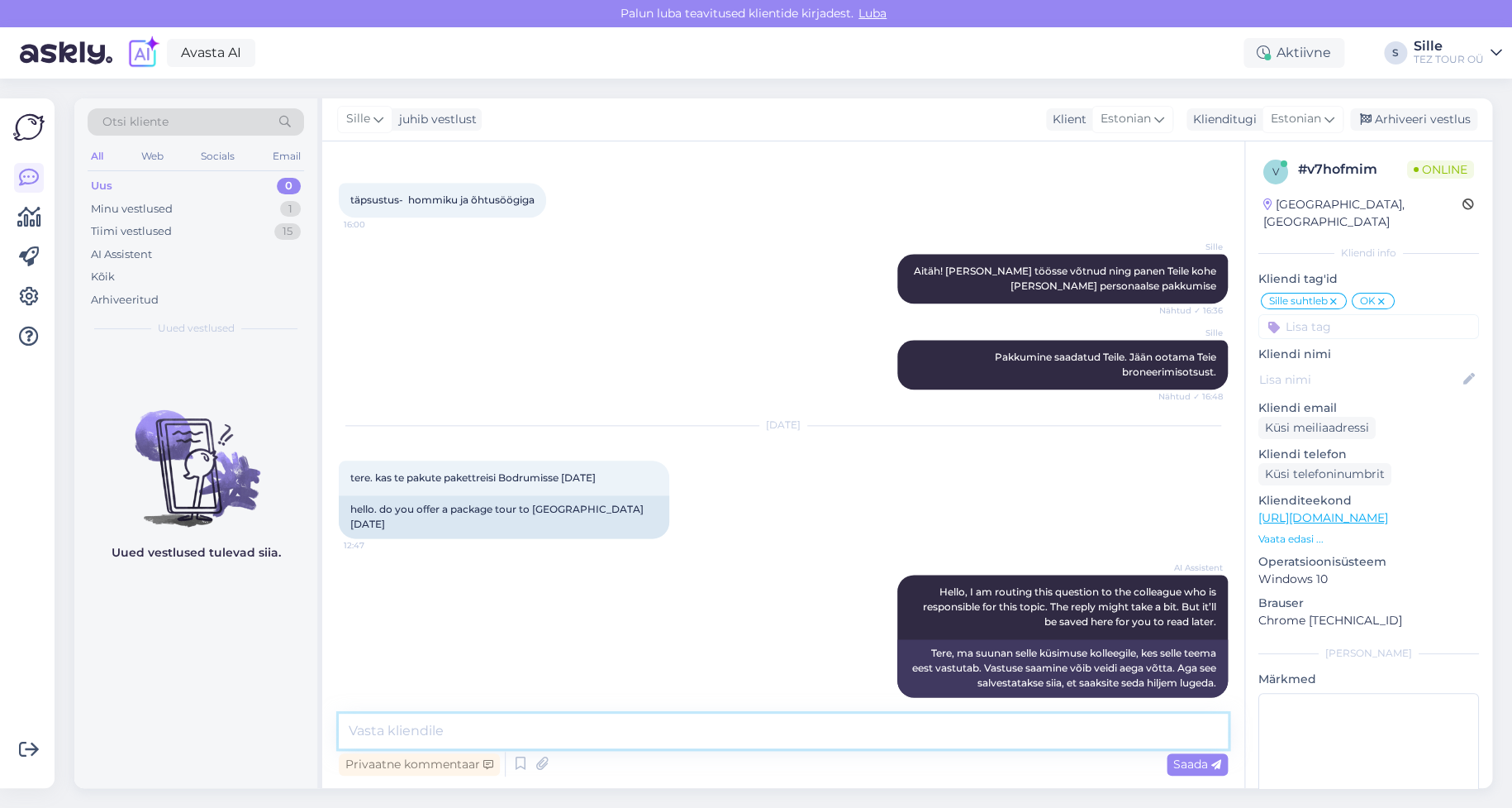
drag, startPoint x: 414, startPoint y: 722, endPoint x: 415, endPoint y: 731, distance: 9.1
click at [414, 724] on textarea at bounding box center [784, 731] width 889 height 35
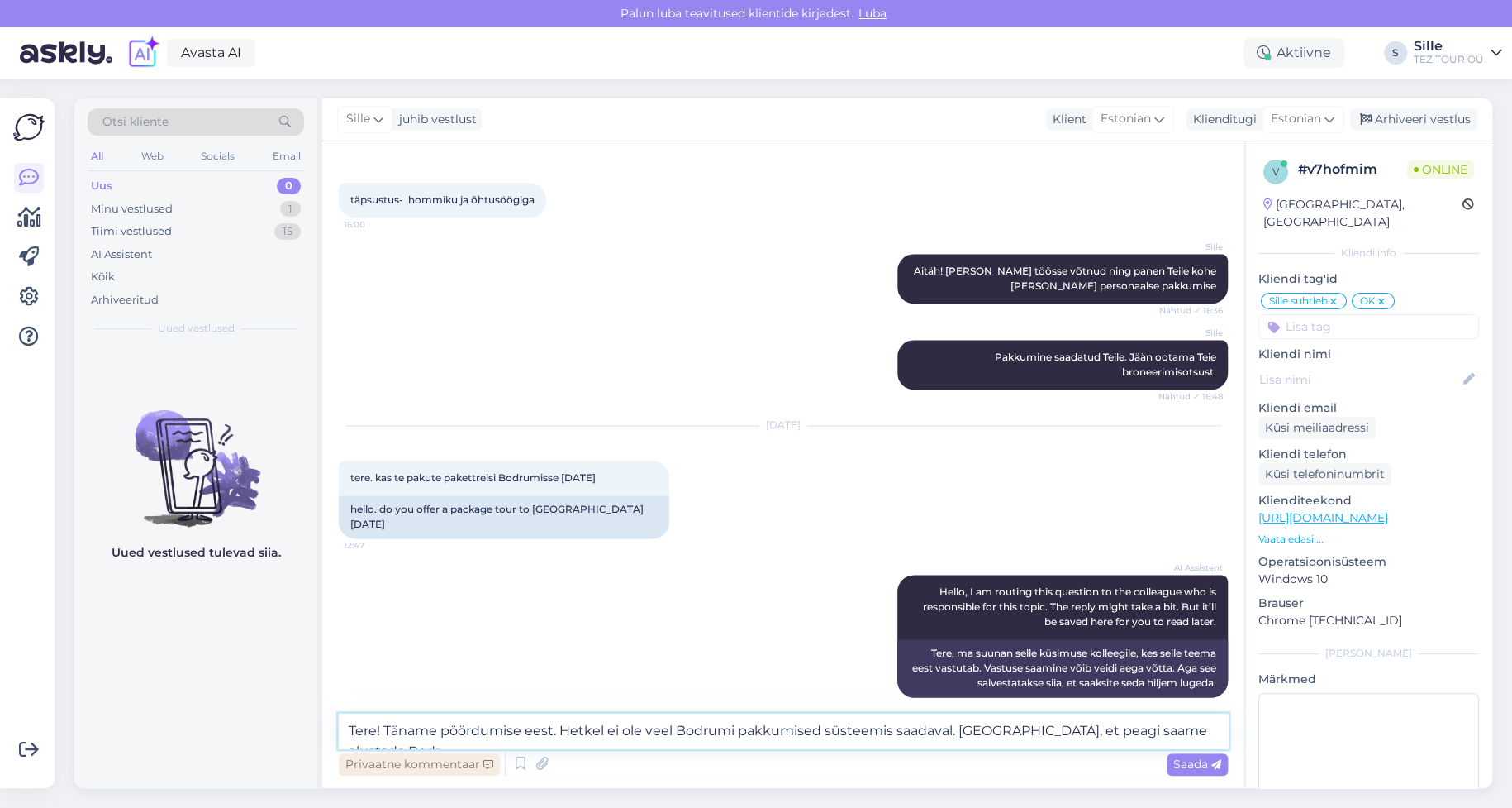
scroll to position [883, 0]
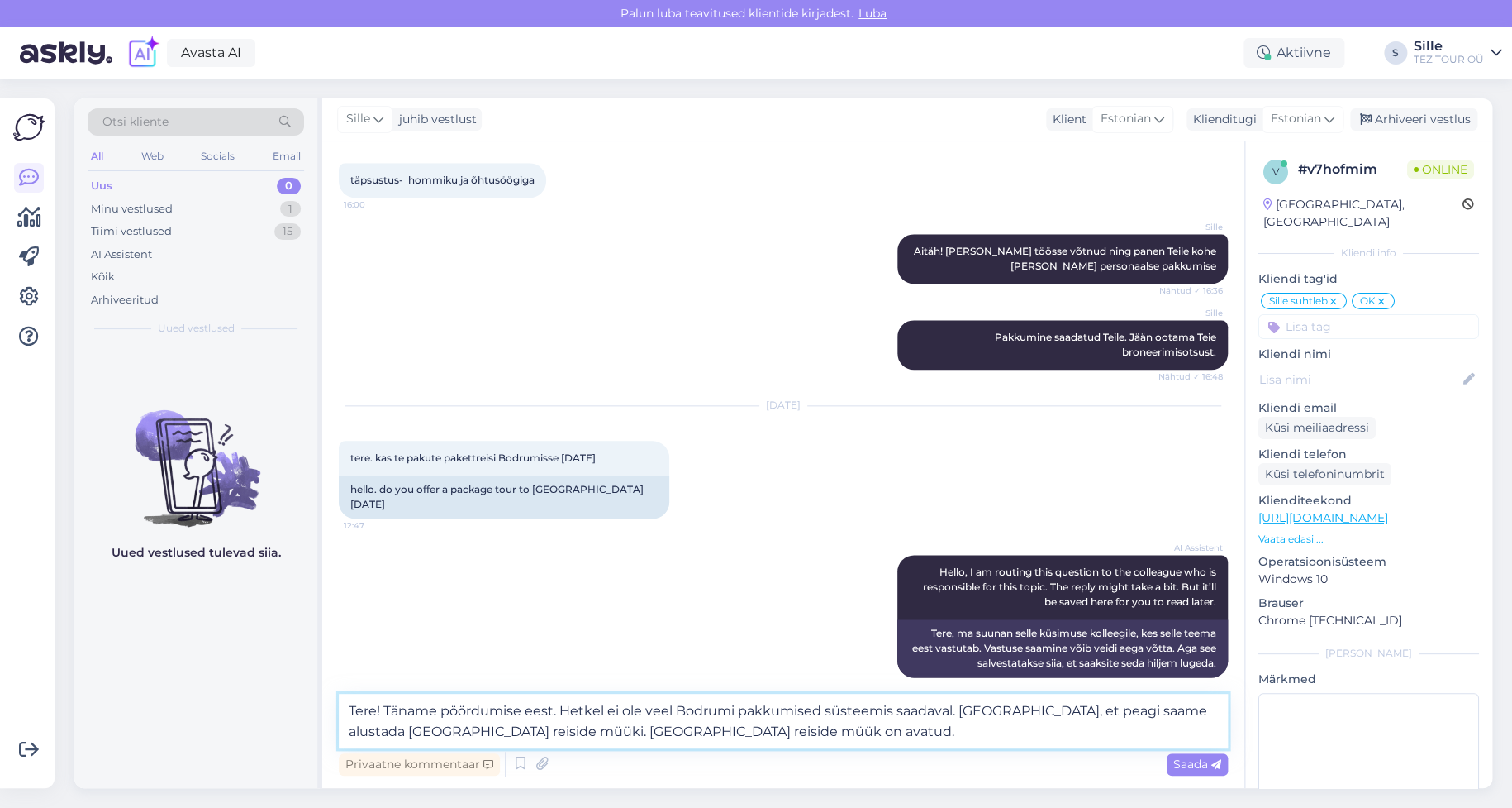
type textarea "Tere! Täname pöördumise eest. Hetkel ei ole veel Bodrumi pakkumised süsteemis s…"
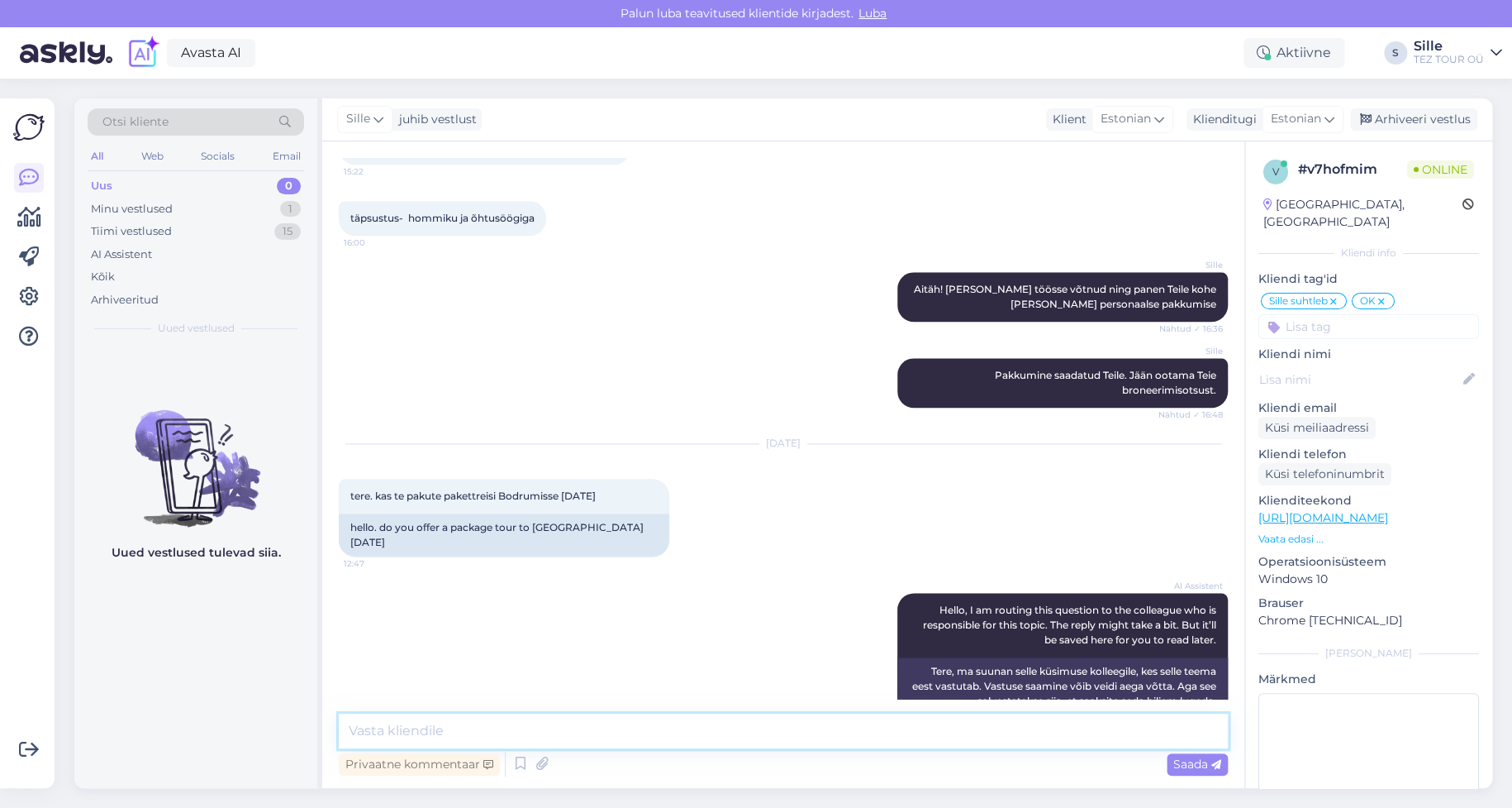
scroll to position [979, 0]
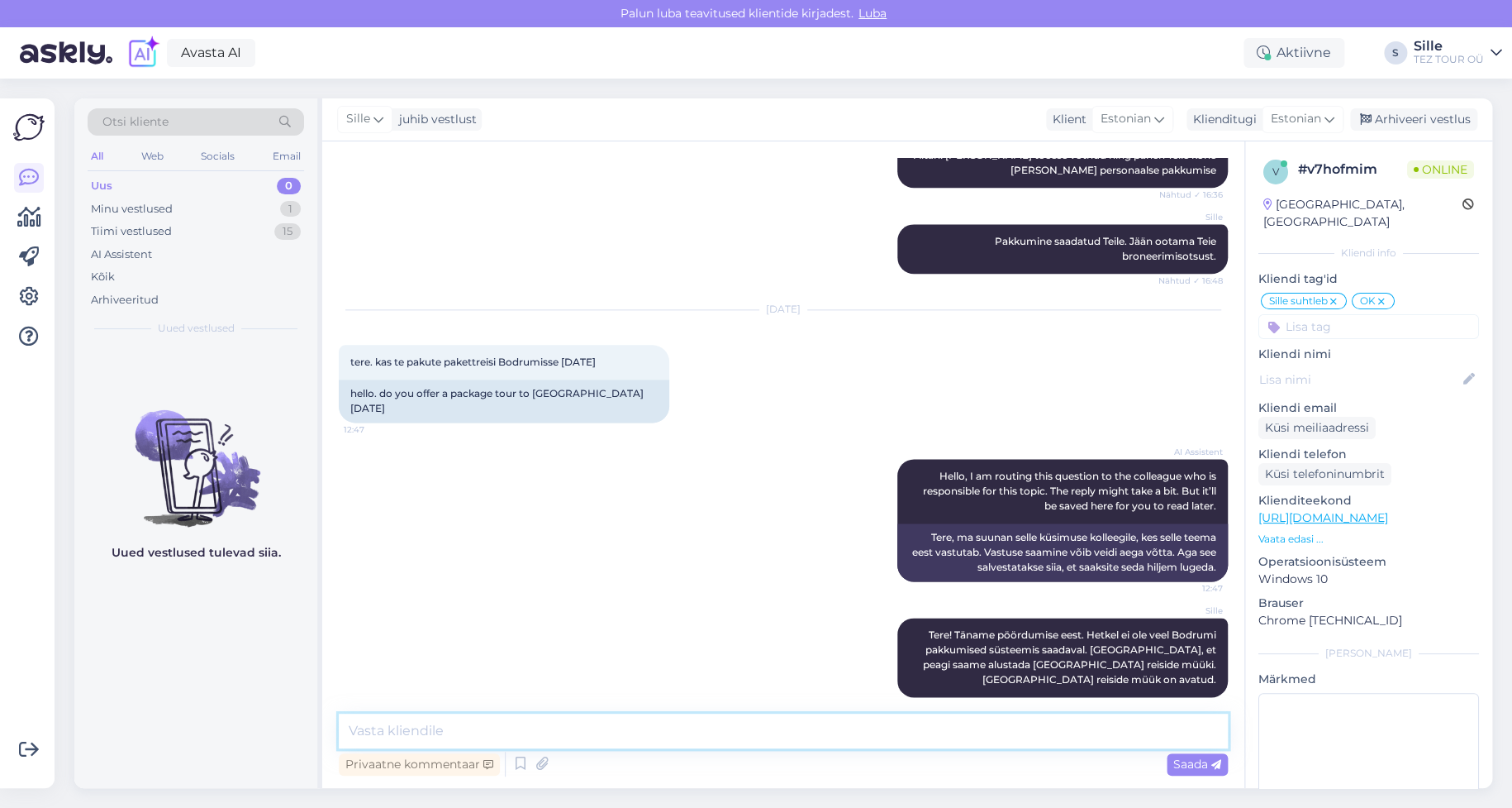
click at [436, 714] on textarea at bounding box center [784, 731] width 889 height 35
click at [415, 727] on textarea at bounding box center [784, 731] width 889 height 35
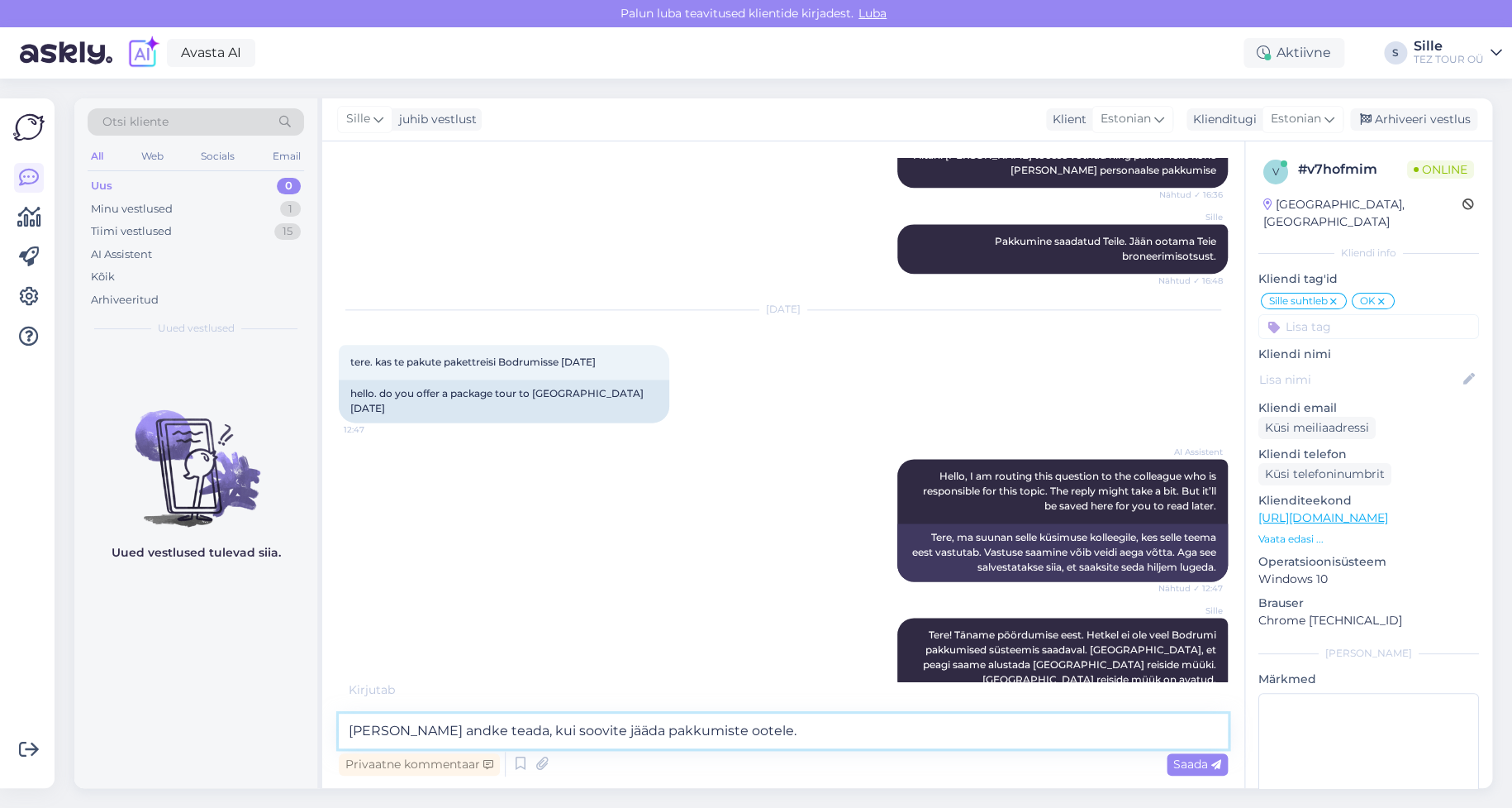
type textarea "[PERSON_NAME] andke teada, kui soovite jääda pakkumiste ootele."
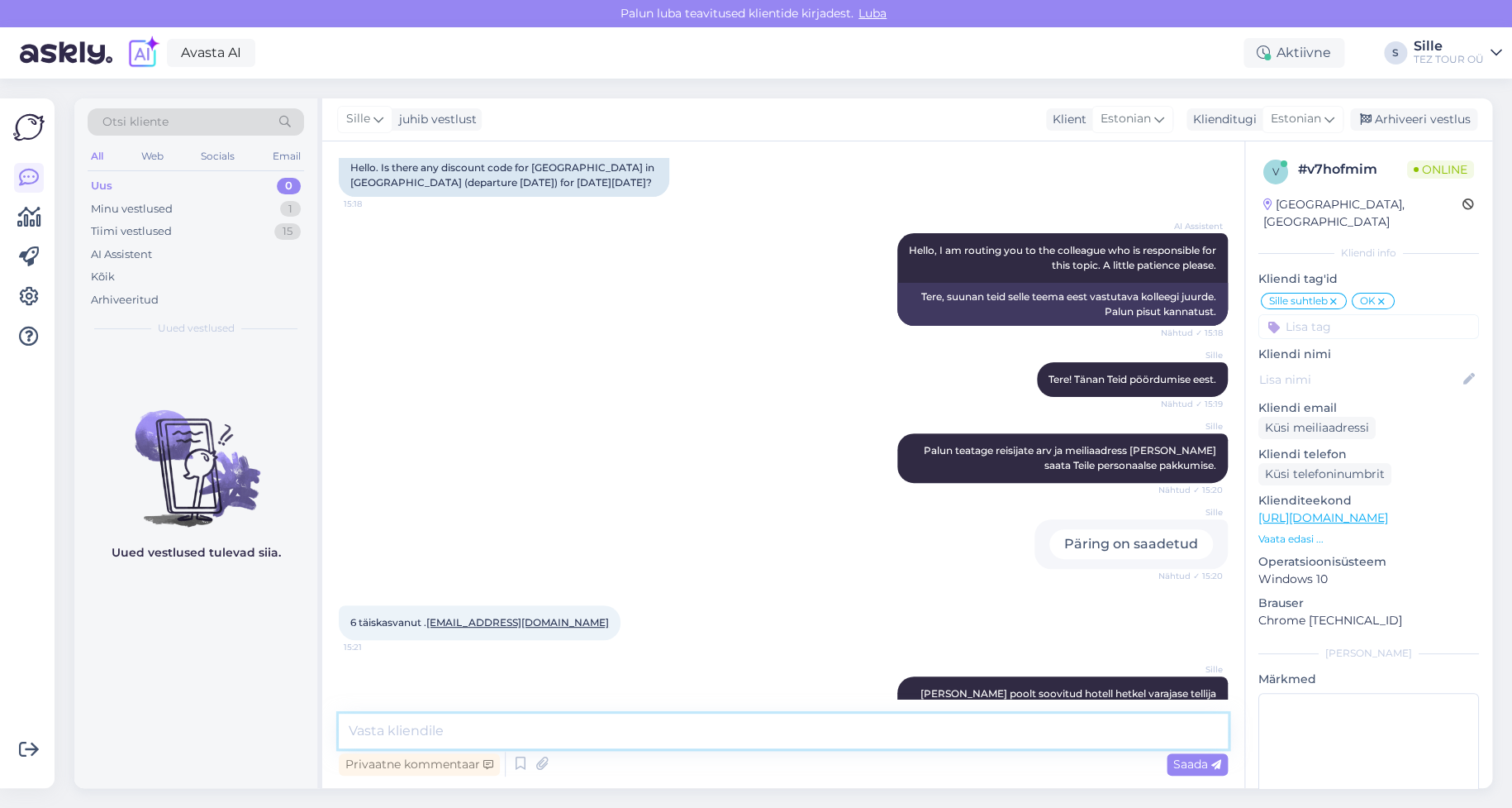
scroll to position [0, 0]
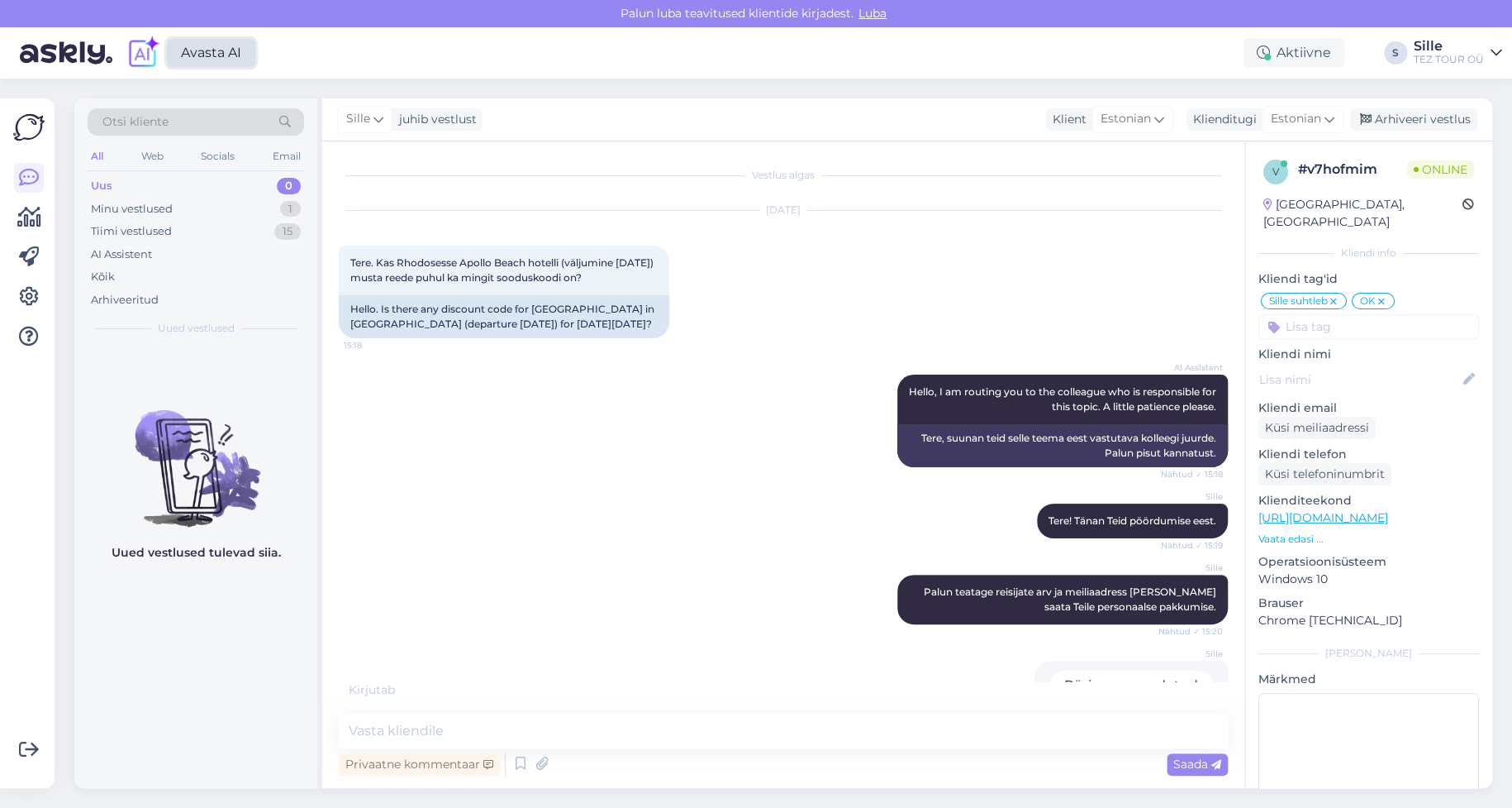
click at [206, 58] on link "Avasta AI" at bounding box center [211, 53] width 88 height 28
